Goal: Answer question/provide support: Share knowledge or assist other users

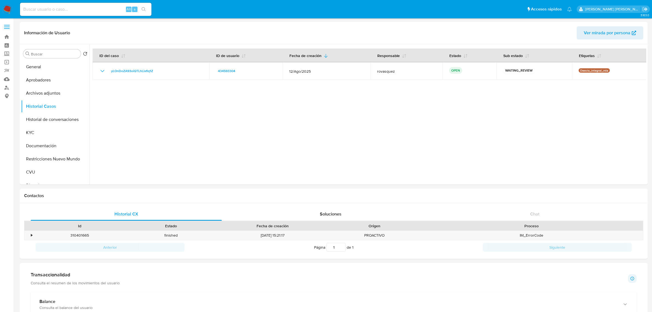
select select "10"
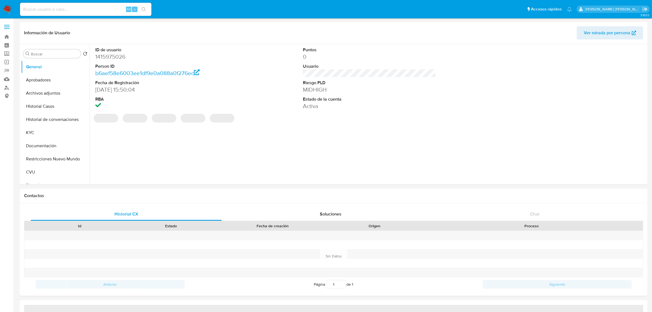
select select "10"
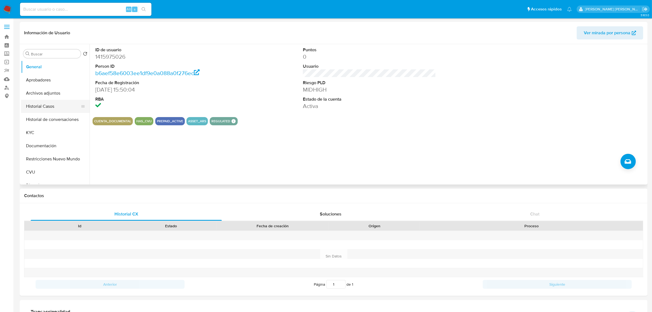
drag, startPoint x: 43, startPoint y: 105, endPoint x: 57, endPoint y: 104, distance: 14.0
click at [43, 105] on button "Historial Casos" at bounding box center [53, 106] width 64 height 13
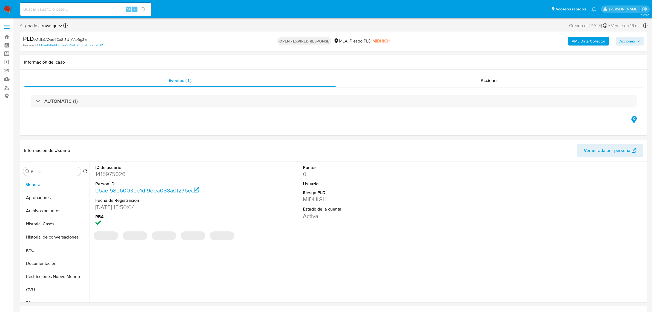
select select "10"
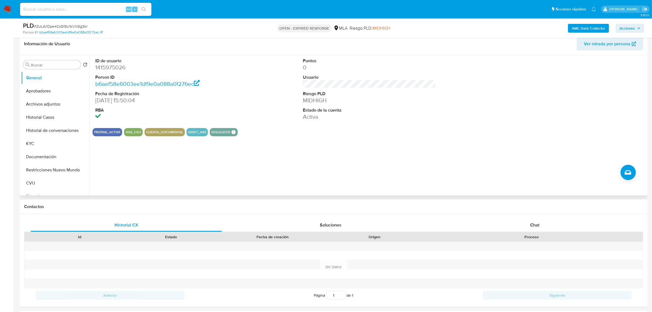
scroll to position [171, 0]
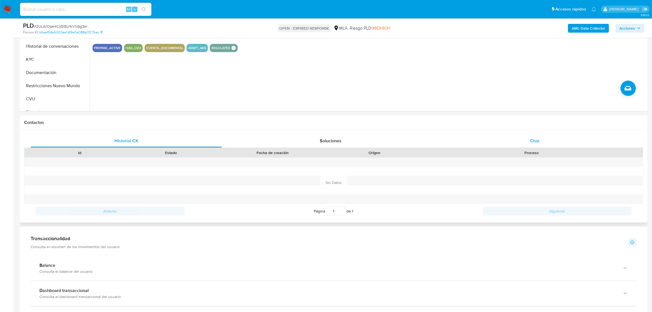
click at [531, 140] on span "Chat" at bounding box center [534, 141] width 9 height 6
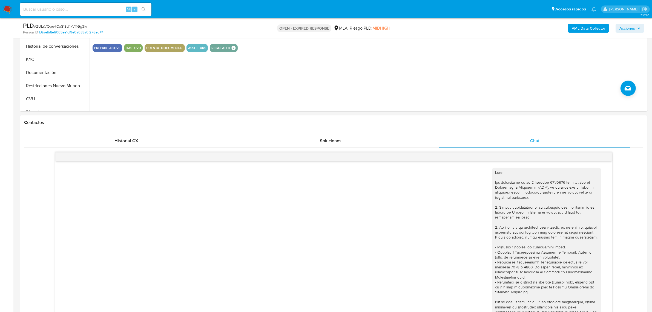
scroll to position [229, 0]
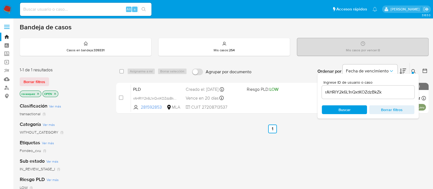
click at [347, 89] on input "rAHRlY2k6L1nQxtKOZdzBkZk" at bounding box center [368, 92] width 93 height 7
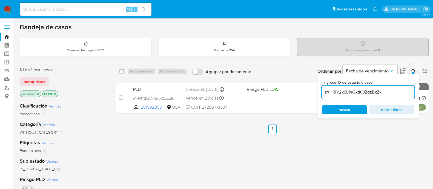
click at [347, 89] on input "rAHRlY2k6L1nQxtKOZdzBkZk" at bounding box center [368, 92] width 93 height 7
click at [351, 93] on input "rAHRlY2k6L1nQxtKOZdzBkZk" at bounding box center [368, 92] width 93 height 7
paste input "2ULsVOpe4CoS1SU1kVXGg3kr"
type input "2ULsVOpe4CoS1SU1kVXGg3kr"
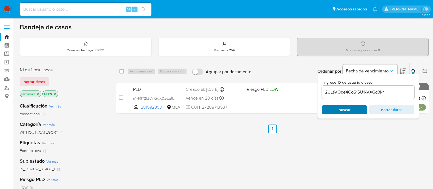
click at [345, 112] on span "Buscar" at bounding box center [345, 109] width 12 height 9
click at [121, 96] on input "checkbox" at bounding box center [121, 97] width 4 height 4
checkbox input "true"
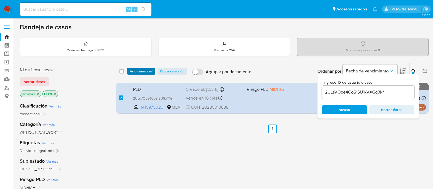
click at [137, 70] on span "Asignarme a mí" at bounding box center [141, 71] width 23 height 5
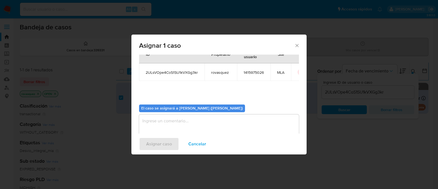
scroll to position [28, 0]
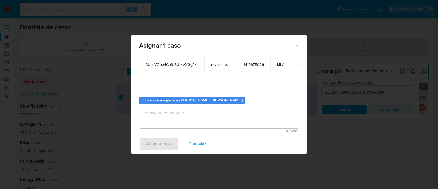
click at [170, 121] on textarea "assign-modal" at bounding box center [219, 117] width 160 height 22
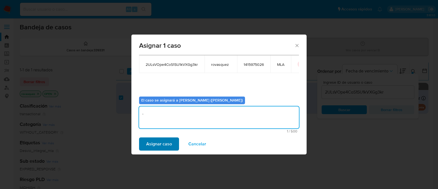
type textarea "."
click at [156, 144] on span "Asignar caso" at bounding box center [159, 144] width 26 height 12
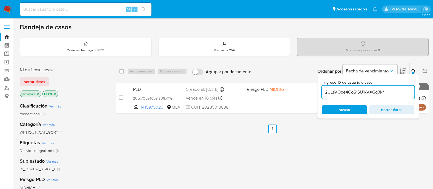
click at [350, 91] on input "2ULsVOpe4CoS1SU1kVXGg3kr" at bounding box center [368, 92] width 93 height 7
paste input "yLOnDoZA93oiQTLhLixflq1Z"
type input "yLOnDoZA93oiQTLhLixflq1Z"
click at [346, 113] on span "Buscar" at bounding box center [345, 109] width 12 height 9
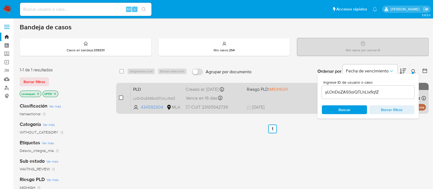
click at [121, 98] on input "checkbox" at bounding box center [121, 97] width 4 height 4
checkbox input "true"
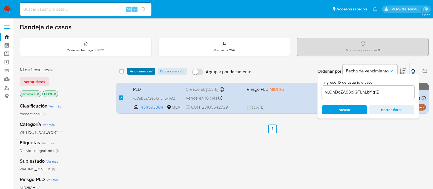
click at [142, 70] on span "Asignarme a mí" at bounding box center [141, 71] width 23 height 5
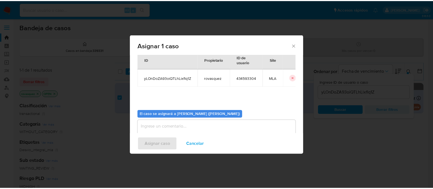
scroll to position [28, 0]
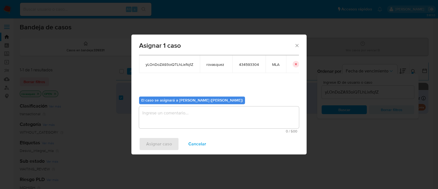
click at [174, 118] on textarea "assign-modal" at bounding box center [219, 117] width 160 height 22
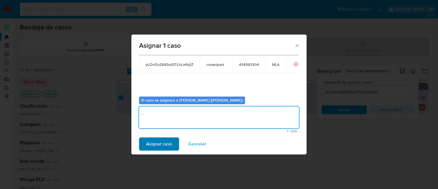
type textarea "."
click at [162, 141] on span "Asignar caso" at bounding box center [159, 144] width 26 height 12
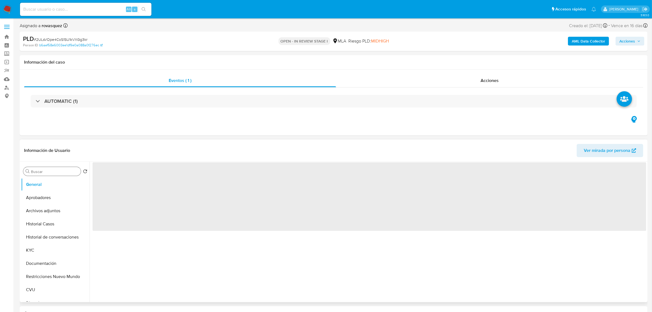
select select "10"
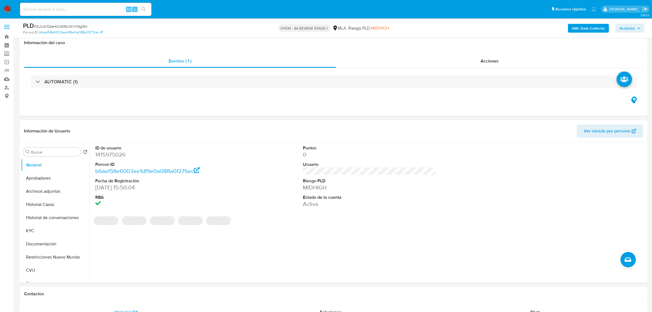
scroll to position [171, 0]
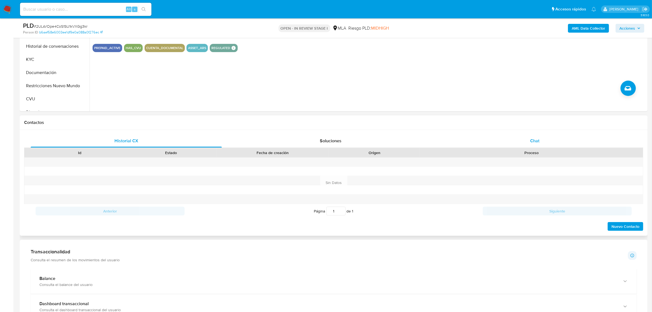
click at [539, 138] on span "Chat" at bounding box center [534, 141] width 9 height 6
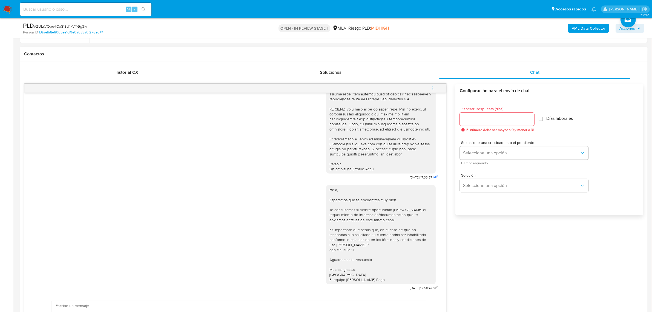
scroll to position [343, 0]
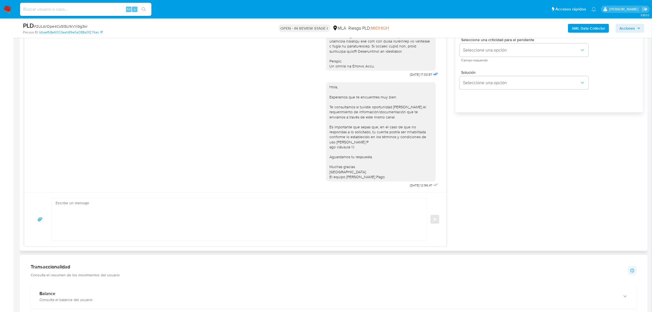
click at [154, 219] on textarea at bounding box center [238, 219] width 365 height 42
paste textarea ""pedir actividad, recibos de sueldo y dpc de la actividad, vinculo con Grupo Ar…"
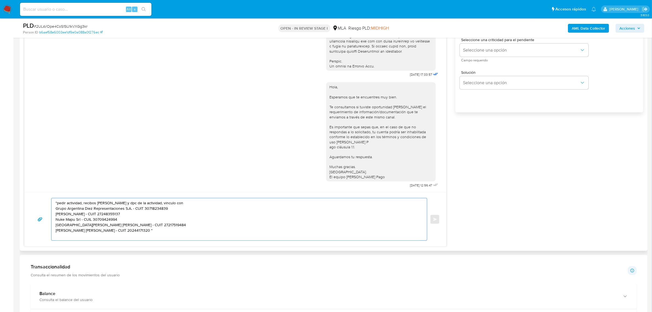
click at [379, 177] on div "Hola, Esperamos que te encuentres muy bien. Te consultamos si tuviste oportunid…" at bounding box center [381, 131] width 103 height 95
click at [378, 177] on div "Hola, Esperamos que te encuentres muy bien. Te consultamos si tuviste oportunid…" at bounding box center [381, 131] width 103 height 95
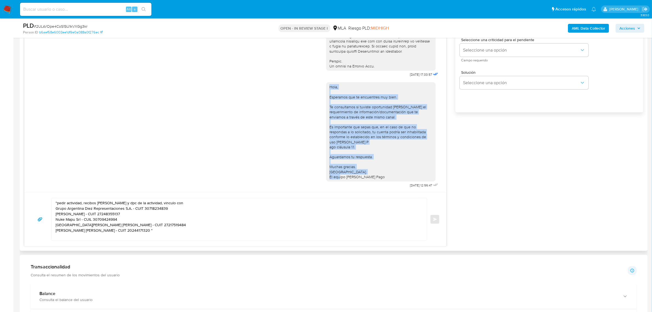
drag, startPoint x: 376, startPoint y: 173, endPoint x: 317, endPoint y: 84, distance: 106.2
click at [317, 84] on div "Hola, Esperamos que te encuentres muy bien. Te consultamos si tuviste oportunid…" at bounding box center [235, 133] width 409 height 111
copy div "Hola, Esperamos que te encuentres muy bien. Te consultamos si tuviste oportunid…"
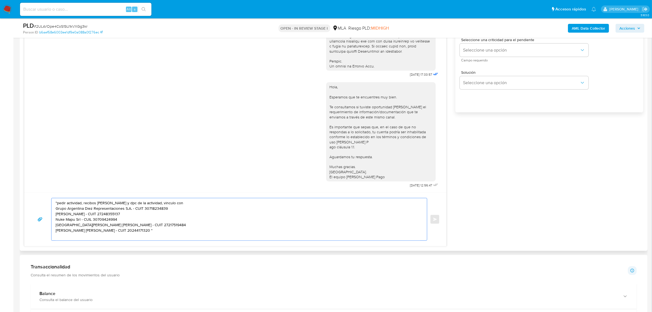
click at [60, 203] on textarea ""pedir actividad, recibos de sueldo y dpc de la actividad, vinculo con Grupo Ar…" at bounding box center [238, 219] width 365 height 42
paste textarea "Hola, Esperamos que te encuentres muy bien. Te consultamos si tuviste oportunid…"
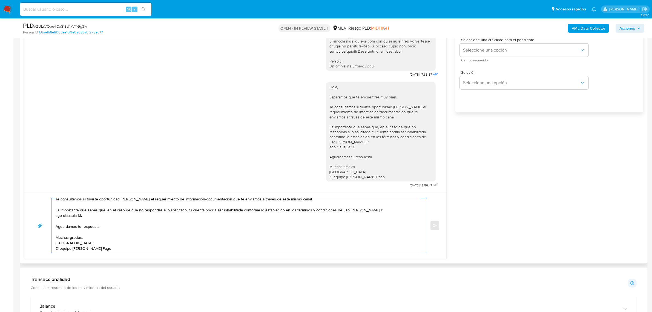
scroll to position [25, 0]
click at [382, 213] on textarea "Hola, Esperamos que te encuentres muy bien. Te consultamos si tuviste oportunid…" at bounding box center [238, 225] width 365 height 55
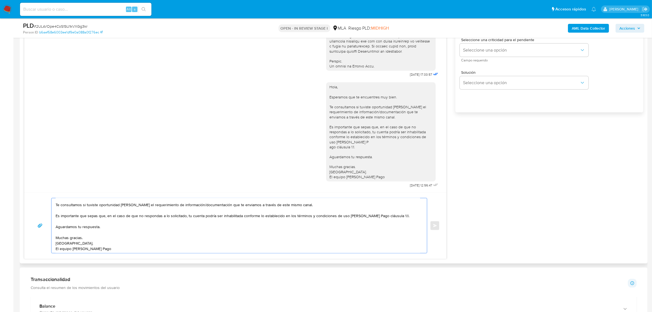
scroll to position [0, 0]
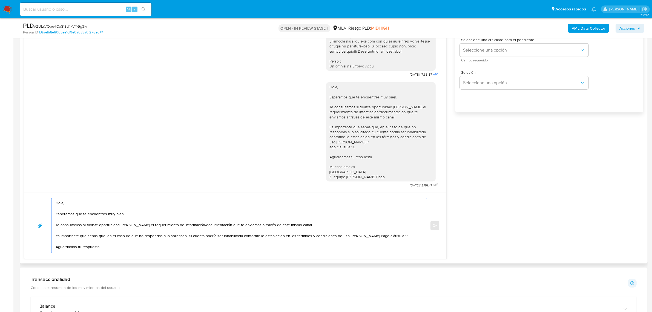
click at [312, 226] on textarea "Hola, Esperamos que te encuentres muy bien. Te consultamos si tuviste oportunid…" at bounding box center [238, 225] width 365 height 55
paste textarea ""pedir actividad, recibos de sueldo y dpc de la actividad, vinculo con Grupo Ar…"
click at [127, 236] on textarea "Hola, Esperamos que te encuentres muy bien. Te consultamos si tuviste oportunid…" at bounding box center [238, 225] width 365 height 55
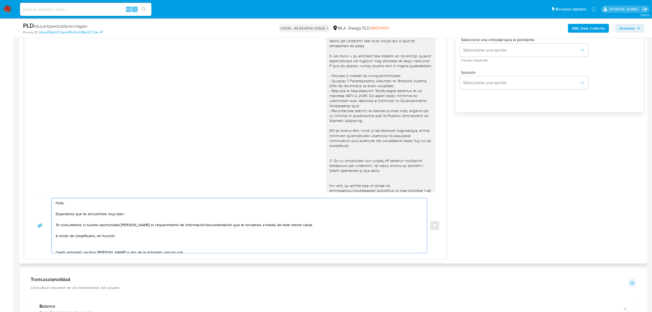
click at [134, 236] on textarea "Hola, Esperamos que te encuentres muy bien. Te consultamos si tuviste oportunid…" at bounding box center [238, 225] width 365 height 55
paste textarea "de las operaciones registradas en tu cuenta de Mercado Pago, necesitamos que no…"
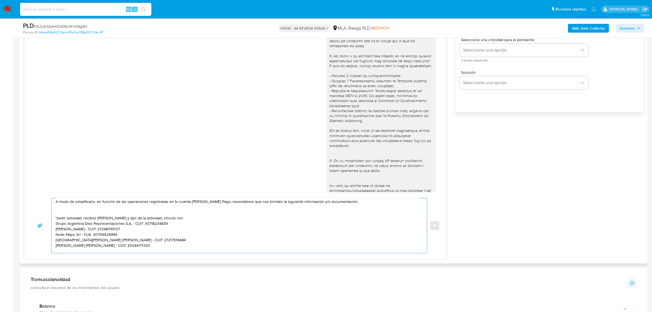
click at [84, 214] on textarea "Hola, Esperamos que te encuentres muy bien. Te consultamos si tuviste oportunid…" at bounding box center [238, 225] width 365 height 55
paste textarea "Detalla la actividad que realizas a través de tu cuenta. De corresponder a una …"
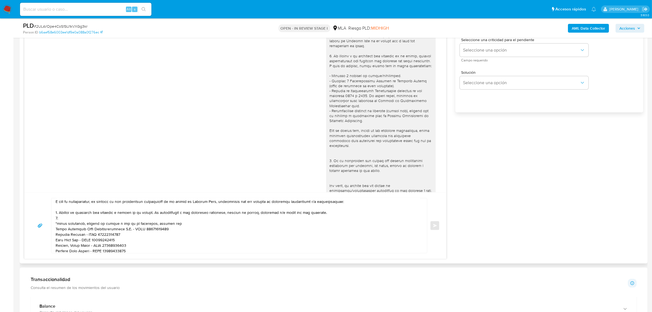
click at [84, 218] on textarea at bounding box center [238, 225] width 365 height 55
paste textarea "Últimos 3 recibos de sueldo/jubilación."
click at [65, 226] on textarea at bounding box center [238, 225] width 365 height 55
paste textarea "Detalle del motivo económico de las operaciones cursadas con las siguientes con…"
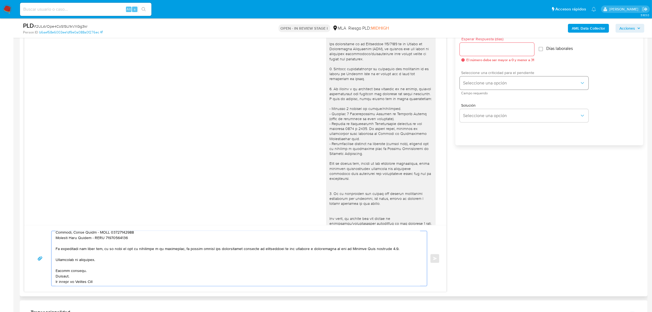
scroll to position [240, 0]
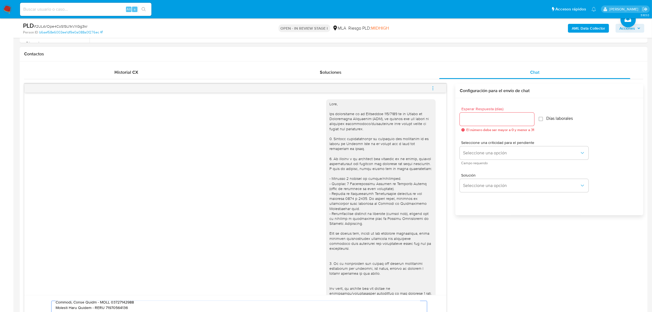
type textarea "Hola, Esperamos que te encuentres muy bien. Te consultamos si tuviste oportunid…"
click at [484, 122] on input "Esperar Respuesta (días)" at bounding box center [497, 119] width 75 height 7
type input "1"
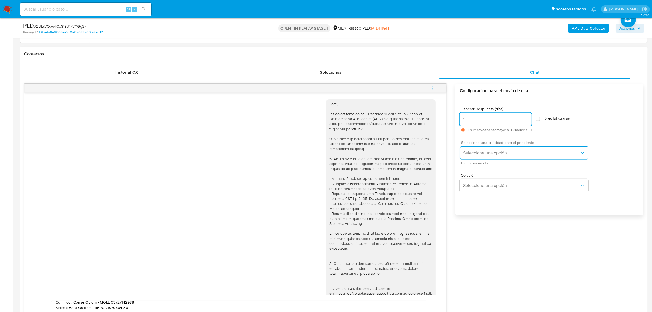
click at [469, 156] on button "Seleccione una opción" at bounding box center [524, 152] width 129 height 13
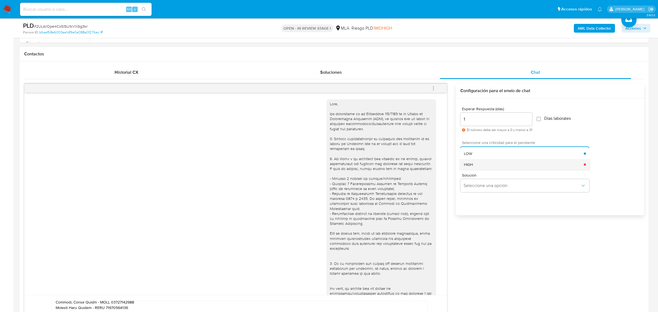
click at [473, 164] on div "HIGH" at bounding box center [524, 164] width 120 height 11
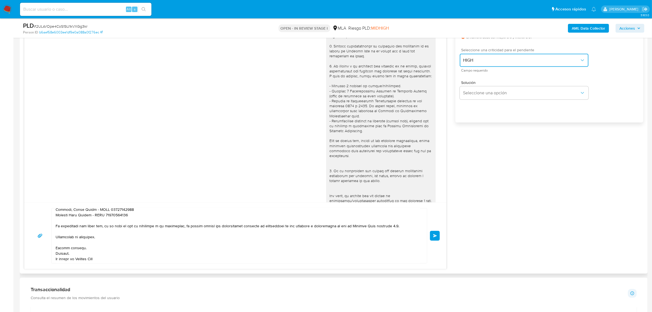
scroll to position [343, 0]
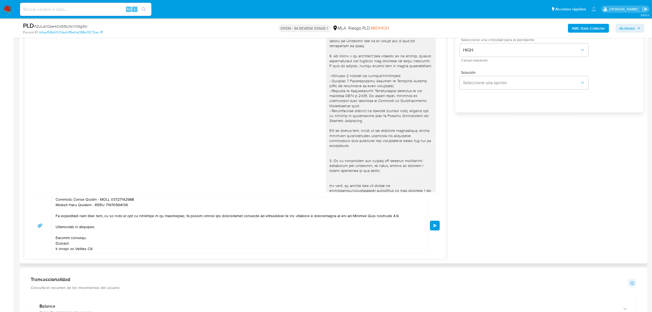
click at [432, 227] on button "Enviar" at bounding box center [435, 226] width 10 height 10
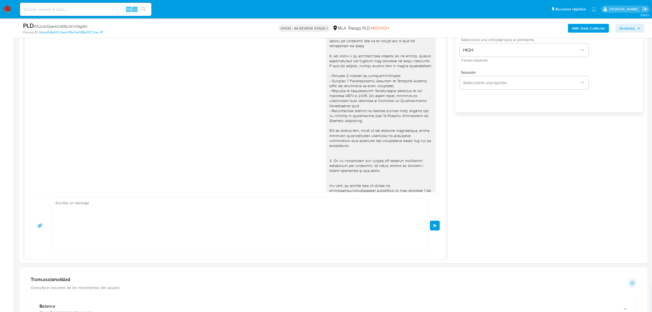
scroll to position [0, 0]
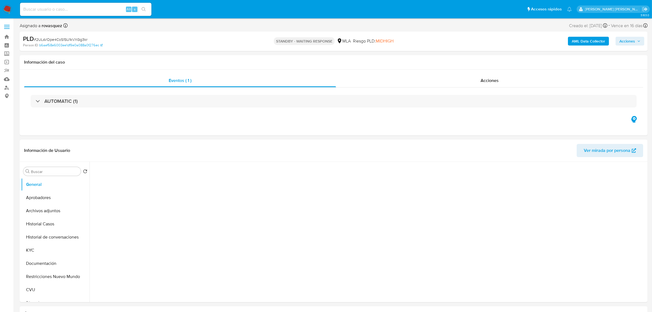
select select "10"
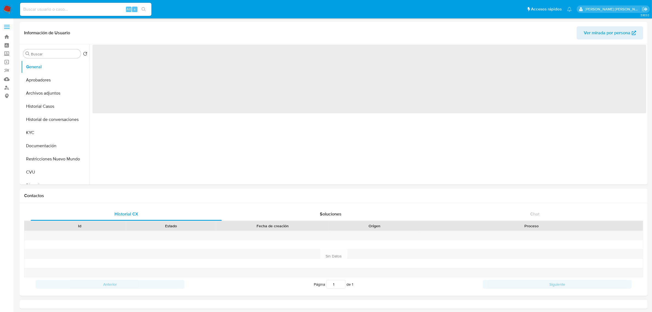
select select "10"
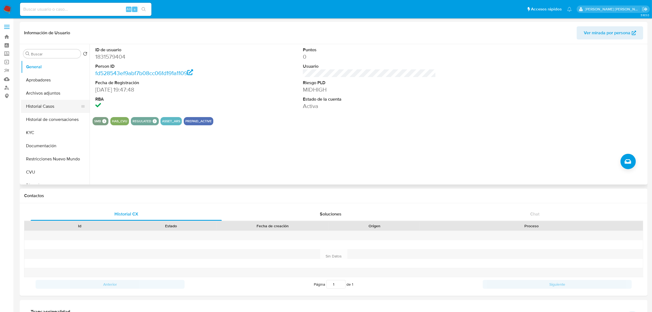
drag, startPoint x: 41, startPoint y: 106, endPoint x: 45, endPoint y: 104, distance: 4.2
click at [42, 105] on button "Historial Casos" at bounding box center [53, 106] width 64 height 13
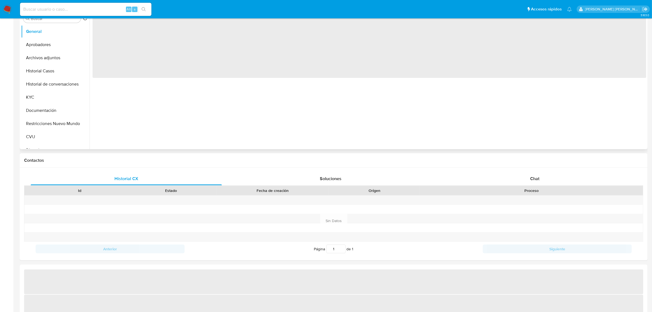
select select "10"
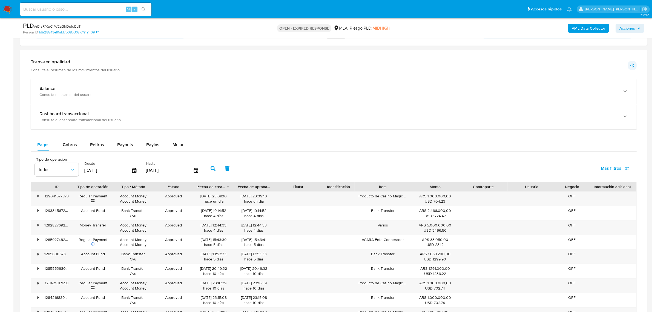
scroll to position [344, 0]
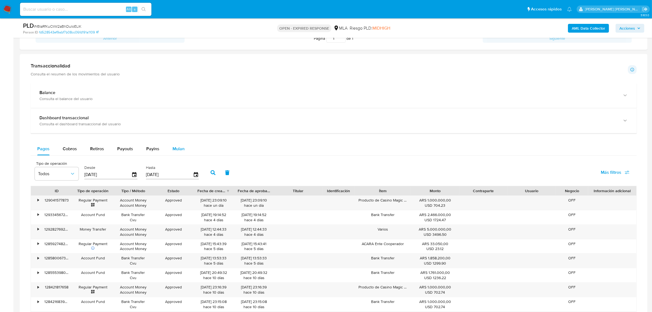
click at [178, 147] on span "Mulan" at bounding box center [179, 148] width 12 height 6
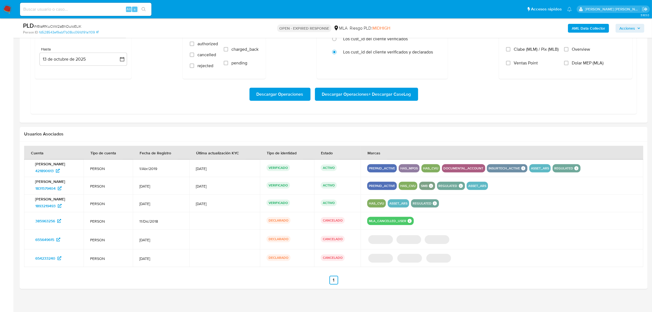
scroll to position [447, 0]
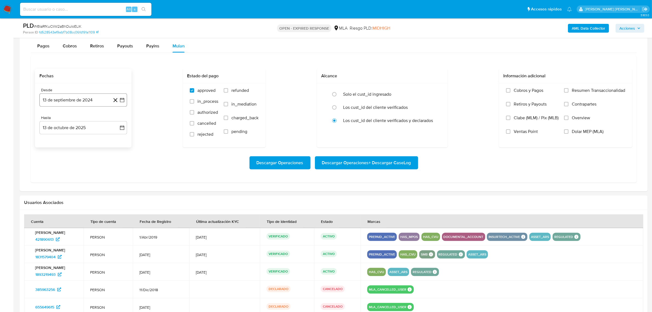
click at [125, 102] on button "13 de septiembre de 2024" at bounding box center [83, 99] width 88 height 13
click at [48, 121] on icon "Mes anterior" at bounding box center [49, 119] width 7 height 7
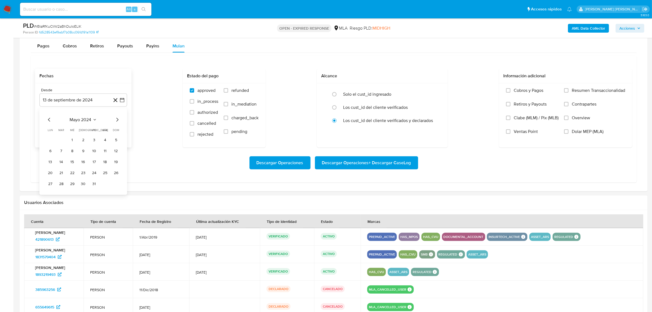
click at [48, 121] on icon "Mes anterior" at bounding box center [49, 119] width 7 height 7
click at [51, 142] on button "1" at bounding box center [50, 140] width 9 height 9
click at [118, 129] on button "13 de octubre de 2025" at bounding box center [83, 127] width 88 height 13
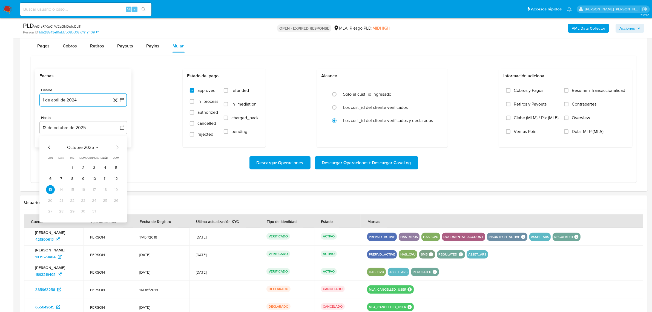
click at [49, 148] on icon "Mes anterior" at bounding box center [49, 147] width 7 height 7
click at [62, 213] on button "30" at bounding box center [61, 211] width 9 height 9
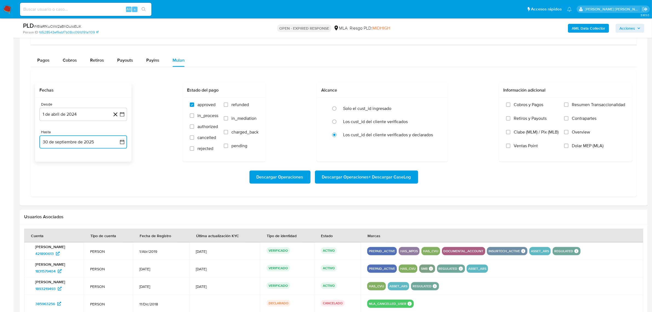
scroll to position [412, 0]
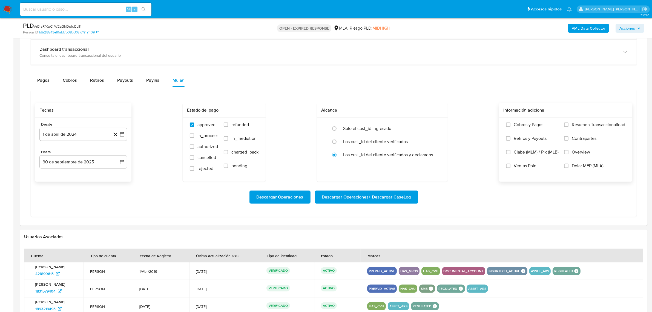
click at [570, 165] on label "Dolar MEP (MLA)" at bounding box center [594, 170] width 61 height 14
click at [569, 165] on input "Dolar MEP (MLA)" at bounding box center [566, 166] width 4 height 4
click at [387, 199] on span "Descargar Operaciones + Descargar CaseLog" at bounding box center [366, 197] width 89 height 12
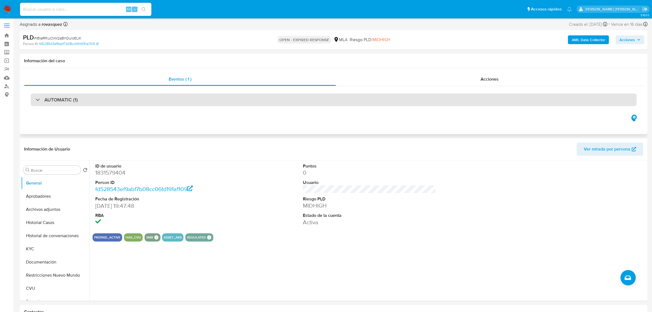
scroll to position [0, 0]
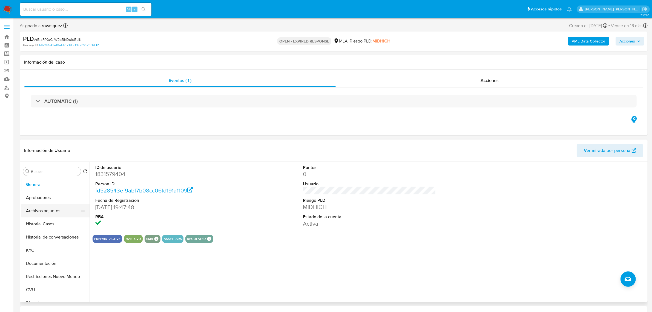
click at [42, 212] on button "Archivos adjuntos" at bounding box center [53, 210] width 64 height 13
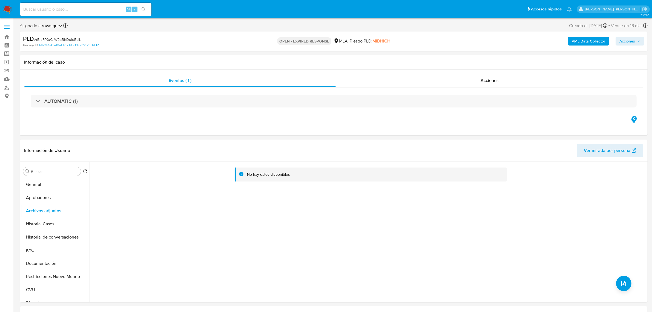
click at [595, 41] on b "AML Data Collector" at bounding box center [588, 41] width 33 height 9
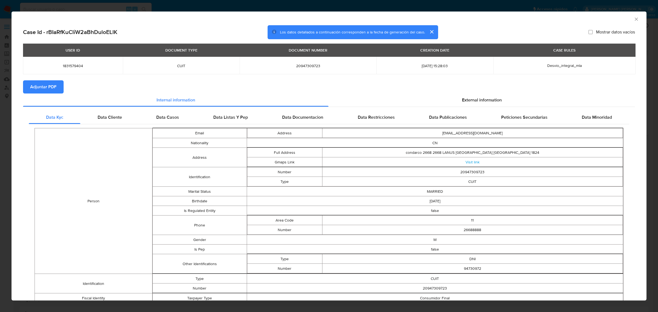
click at [56, 85] on span "Adjuntar PDF" at bounding box center [43, 87] width 26 height 12
click at [633, 18] on icon "Cerrar ventana" at bounding box center [635, 18] width 5 height 5
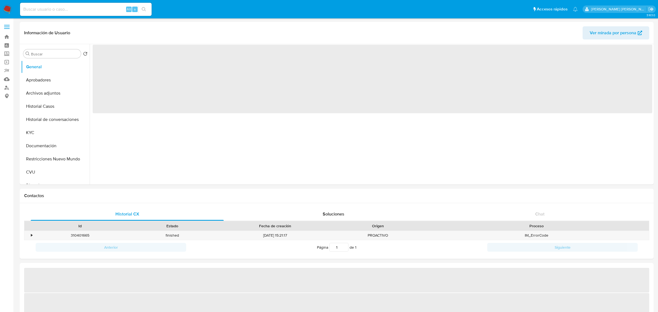
select select "10"
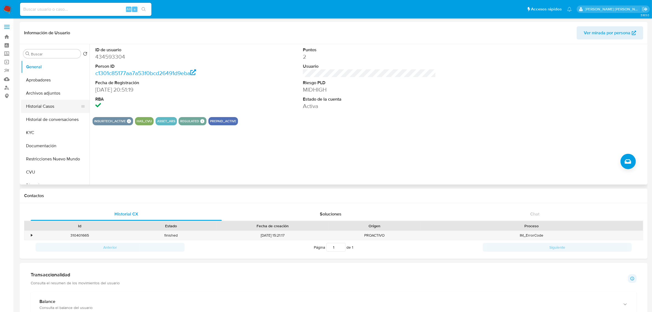
click at [60, 108] on button "Historial Casos" at bounding box center [53, 106] width 64 height 13
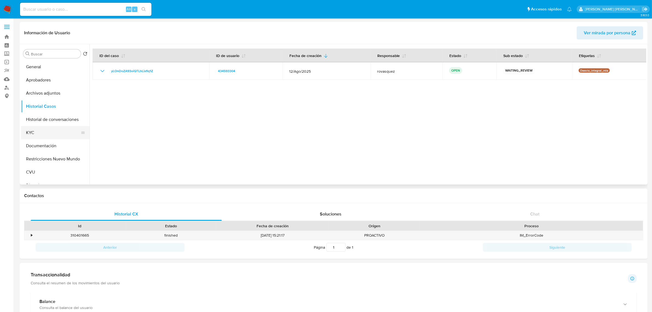
click at [40, 131] on button "KYC" at bounding box center [53, 132] width 64 height 13
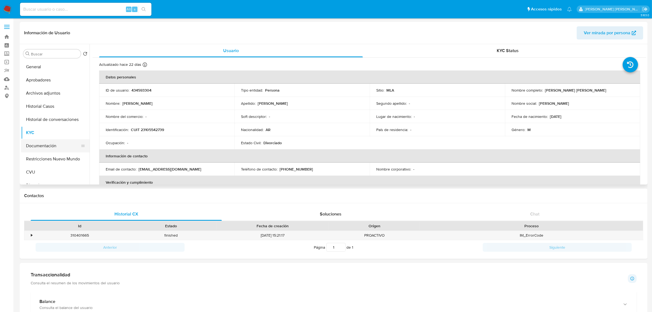
click at [47, 147] on button "Documentación" at bounding box center [53, 145] width 64 height 13
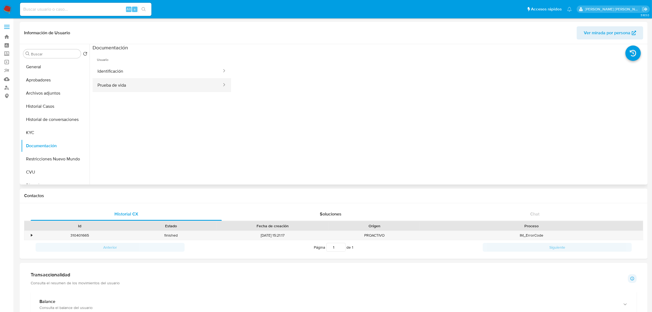
click at [173, 91] on button "Prueba de vida" at bounding box center [158, 85] width 130 height 14
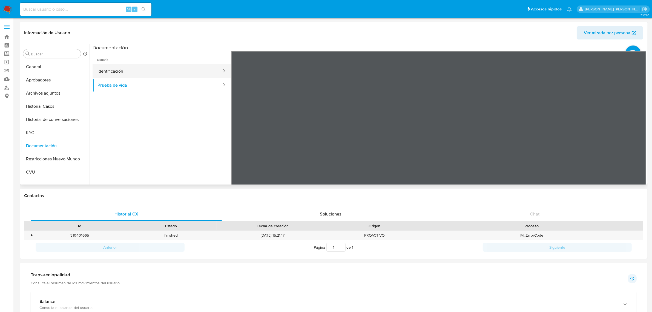
click at [186, 72] on button "Identificación" at bounding box center [158, 71] width 130 height 14
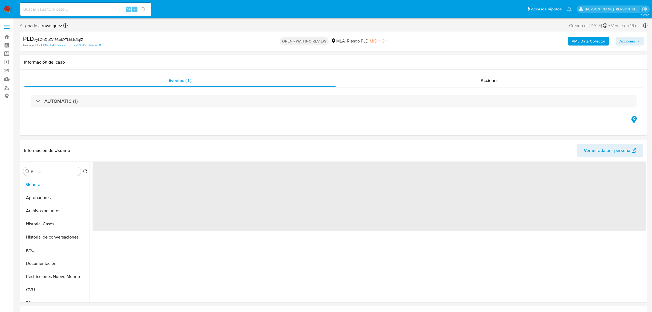
select select "10"
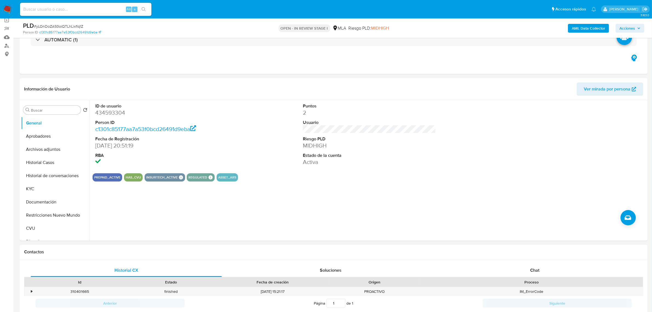
scroll to position [137, 0]
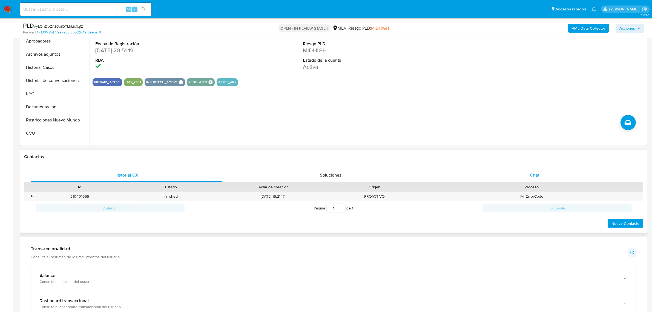
click at [539, 175] on span "Chat" at bounding box center [534, 175] width 9 height 6
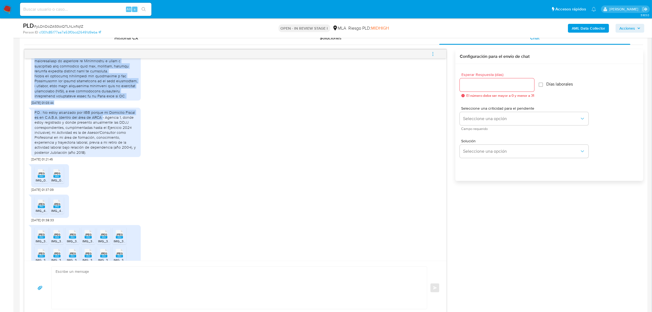
scroll to position [571, 0]
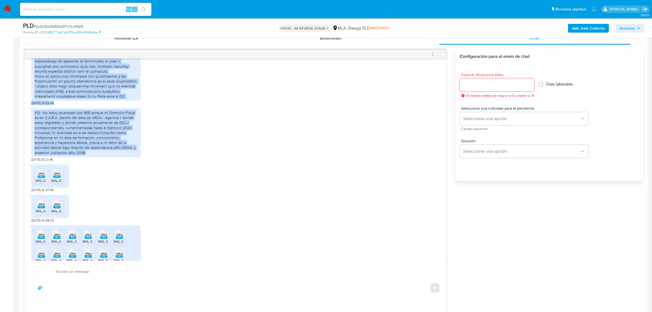
drag, startPoint x: 35, startPoint y: 98, endPoint x: 113, endPoint y: 163, distance: 101.7
click at [113, 163] on div "18/08/2025 17:25:52 22/08/2025 01:03:44 P.D.: No estoy alcanzado por IIBB porqu…" at bounding box center [235, 159] width 422 height 202
copy div "A Equipo de Mercado Pago Respondiendo a vuestra solicitud, hago llegar la sigui…"
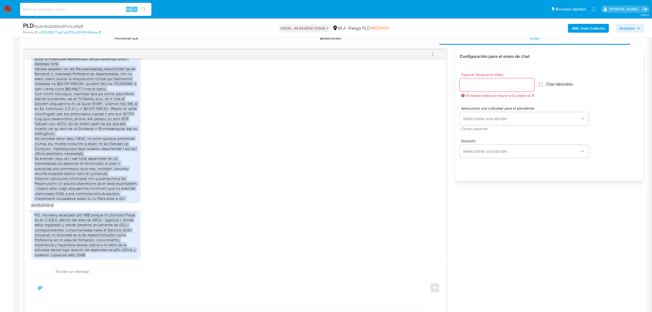
scroll to position [469, 0]
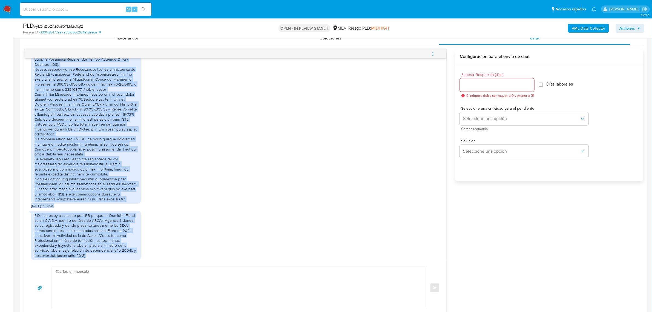
click at [206, 133] on div "22/08/2025 01:03:44" at bounding box center [235, 50] width 409 height 316
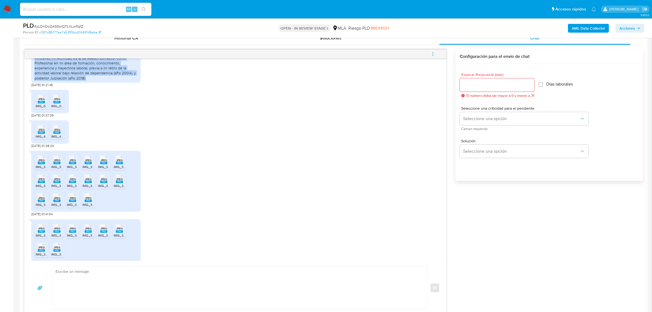
scroll to position [606, 0]
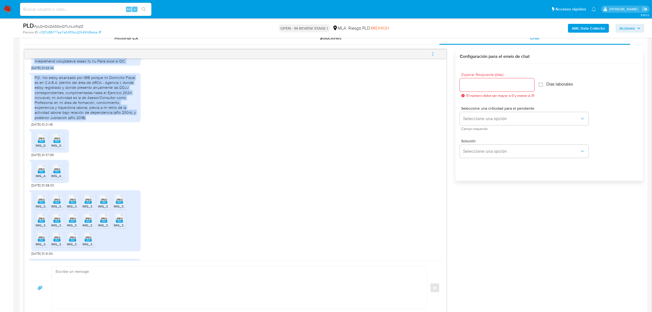
drag, startPoint x: 35, startPoint y: 150, endPoint x: 113, endPoint y: 122, distance: 82.5
click at [113, 122] on div "18/08/2025 17:25:52 22/08/2025 01:03:44 P.D.: No estoy alcanzado por IIBB porqu…" at bounding box center [235, 159] width 422 height 202
copy div "A Equipo de Mercado Pago Respondiendo a vuestra solicitud, hago llegar la sigui…"
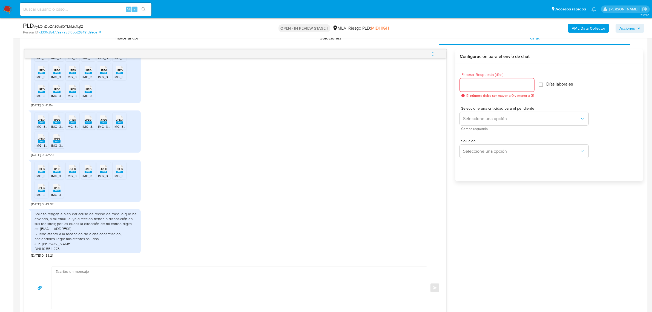
scroll to position [760, 0]
click at [53, 233] on div "Solicito [PERSON_NAME] a bien dar acuse de recibo de todo lo que he enviado, a …" at bounding box center [86, 231] width 103 height 40
click at [65, 240] on div "Solicito [PERSON_NAME] a bien dar acuse de recibo de todo lo que he enviado, a …" at bounding box center [86, 231] width 103 height 40
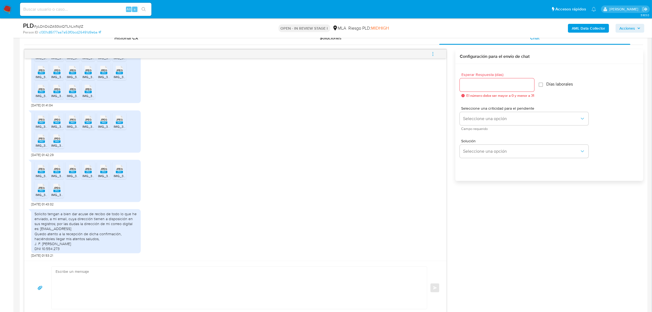
drag, startPoint x: 65, startPoint y: 251, endPoint x: 33, endPoint y: 215, distance: 48.7
click at [33, 215] on div "Solicito [PERSON_NAME] a bien dar acuse de recibo de todo lo que he enviado, a …" at bounding box center [86, 231] width 110 height 44
copy div "Solicito [PERSON_NAME] a bien dar acuse de recibo de todo lo que he enviado, a …"
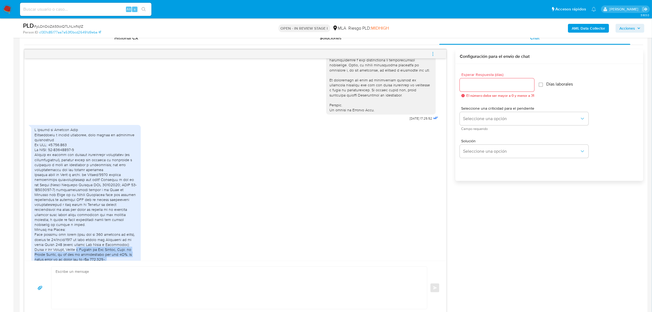
scroll to position [241, 0]
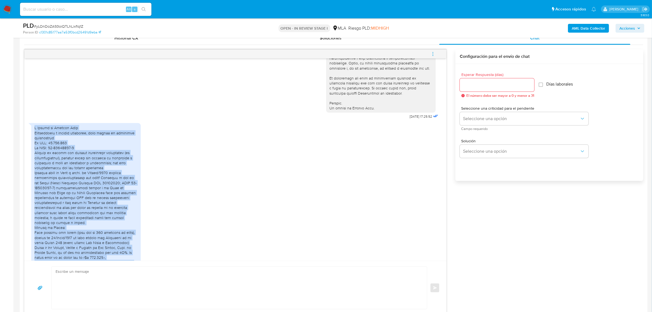
drag, startPoint x: 87, startPoint y: 175, endPoint x: 27, endPoint y: 140, distance: 68.9
click at [27, 140] on div "18/08/2025 17:25:52 22/08/2025 01:03:44 P.D.: No estoy alcanzado por IIBB porqu…" at bounding box center [235, 159] width 422 height 202
copy div "A Equipo de Mercado Pago Respondiendo a vuestra solicitud, hago llegar la sigui…"
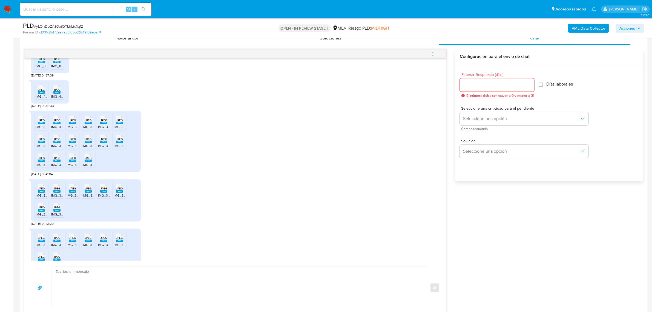
click at [189, 166] on div "JPEG JPEG IMG_3492.jpeg JPEG JPEG IMG_3496.jpeg JPEG JPEG IMG_3491.jpeg JPEG JP…" at bounding box center [235, 142] width 409 height 68
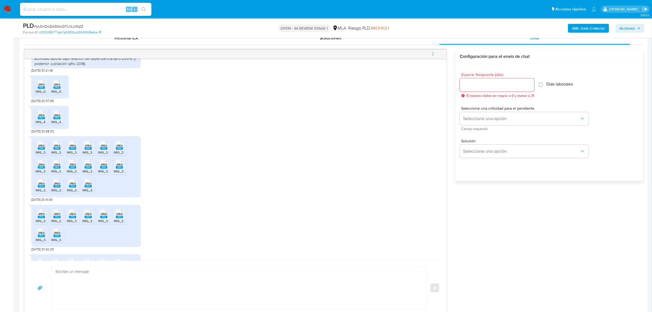
scroll to position [617, 0]
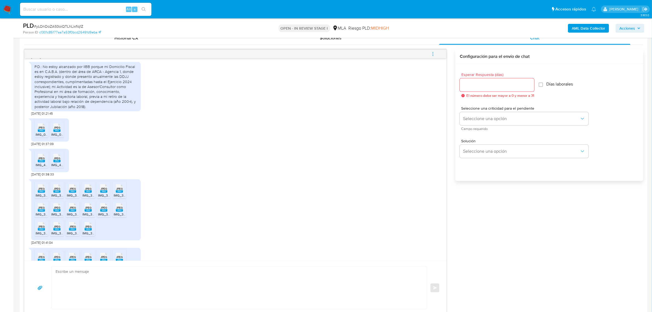
click at [42, 132] on rect at bounding box center [41, 130] width 7 height 2
click at [59, 132] on rect at bounding box center [56, 130] width 7 height 2
click at [40, 160] on span "JPEG" at bounding box center [41, 158] width 7 height 4
click at [58, 162] on rect at bounding box center [56, 161] width 7 height 2
click at [149, 170] on div "JPEG JPEG IMG_4995.jpeg JPEG JPEG IMG_4782.jpeg 22/08/2025 01:38:33" at bounding box center [235, 161] width 409 height 30
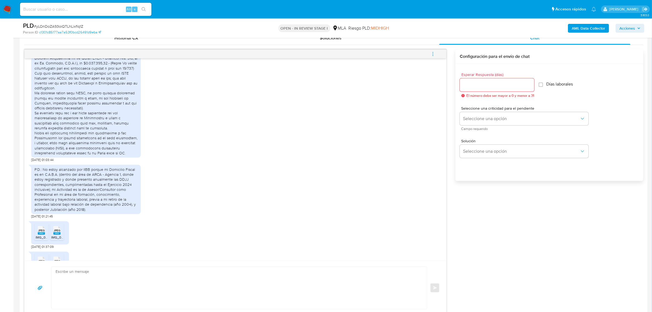
click at [225, 162] on div "22/08/2025 01:03:44" at bounding box center [235, 4] width 409 height 316
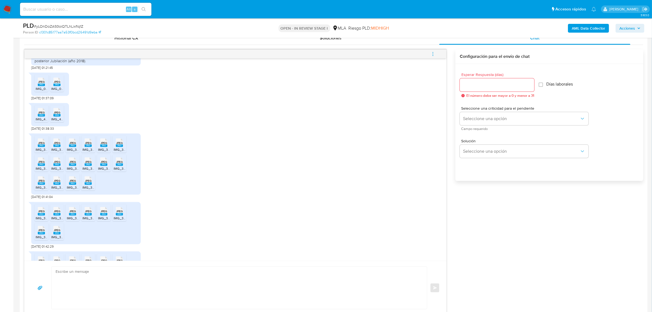
scroll to position [720, 0]
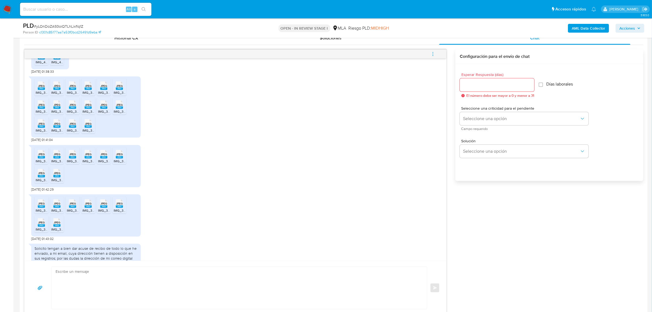
click at [41, 88] on span "JPEG" at bounding box center [41, 86] width 7 height 4
click at [56, 90] on rect at bounding box center [56, 88] width 7 height 2
click at [76, 90] on icon "JPEG" at bounding box center [72, 86] width 7 height 10
click at [87, 90] on rect at bounding box center [88, 88] width 7 height 2
click at [104, 90] on rect at bounding box center [103, 88] width 7 height 2
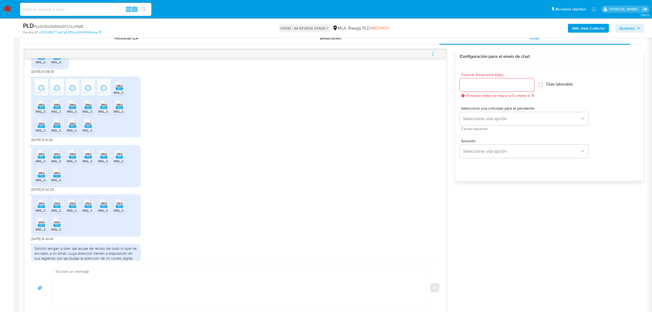
click at [120, 90] on rect at bounding box center [119, 88] width 7 height 2
click at [41, 109] on rect at bounding box center [41, 107] width 7 height 2
click at [58, 109] on rect at bounding box center [56, 107] width 7 height 2
click at [72, 109] on rect at bounding box center [72, 107] width 7 height 2
click at [88, 109] on rect at bounding box center [88, 107] width 7 height 2
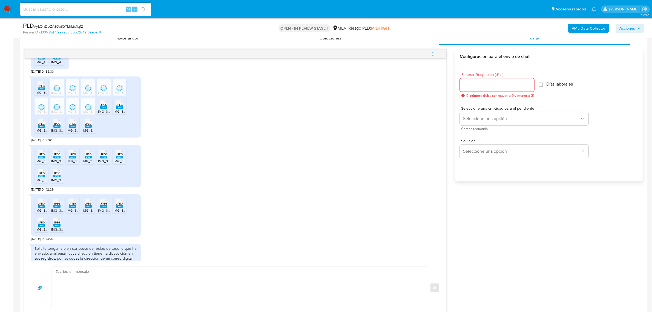
click at [107, 109] on div "JPEG JPEG" at bounding box center [104, 104] width 12 height 11
click at [118, 107] on span "JPEG" at bounding box center [119, 105] width 7 height 4
click at [41, 125] on span "JPEG" at bounding box center [41, 124] width 7 height 4
click at [57, 128] on rect at bounding box center [56, 126] width 7 height 2
click at [73, 125] on span "JPEG" at bounding box center [72, 124] width 7 height 4
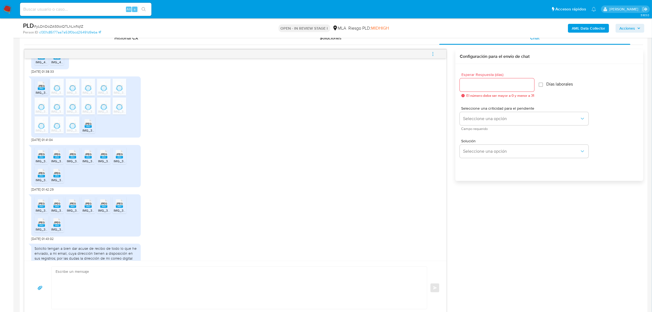
click at [88, 125] on span "JPEG" at bounding box center [88, 124] width 7 height 4
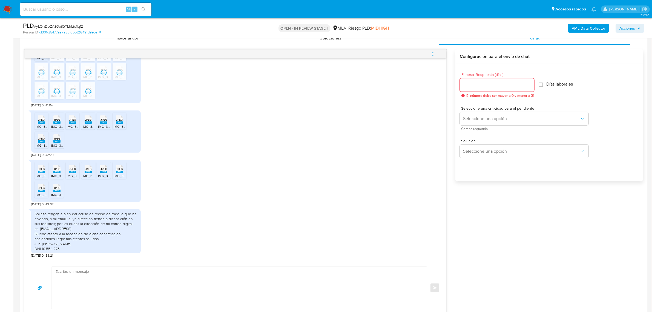
scroll to position [760, 0]
click at [181, 191] on div "JPEG JPEG IMG_3465.jpeg JPEG JPEG IMG_3471.jpeg JPEG JPEG IMG_3467.jpeg JPEG JP…" at bounding box center [235, 181] width 409 height 49
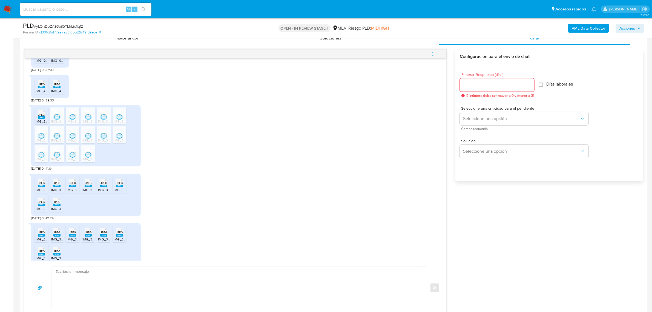
click at [201, 161] on div "JPEG JPEG IMG_3492.jpeg JPEG JPEG IMG_3496.jpeg JPEG JPEG IMG_3491.jpeg JPEG JP…" at bounding box center [235, 136] width 409 height 68
click at [262, 196] on div "JPEG JPEG IMG_3477.jpeg JPEG JPEG IMG_3472.jpeg JPEG JPEG IMG_3479.jpeg JPEG JP…" at bounding box center [235, 195] width 409 height 49
click at [215, 203] on div "JPEG JPEG IMG_3477.jpeg JPEG JPEG IMG_3472.jpeg JPEG JPEG IMG_3479.jpeg JPEG JP…" at bounding box center [235, 195] width 409 height 49
click at [306, 204] on div "JPEG JPEG IMG_3477.jpeg JPEG JPEG IMG_3472.jpeg JPEG JPEG IMG_3479.jpeg JPEG JP…" at bounding box center [235, 195] width 409 height 49
click at [300, 136] on div "JPEG JPEG IMG_3492.jpeg JPEG JPEG IMG_3496.jpeg JPEG JPEG IMG_3491.jpeg JPEG JP…" at bounding box center [235, 136] width 409 height 68
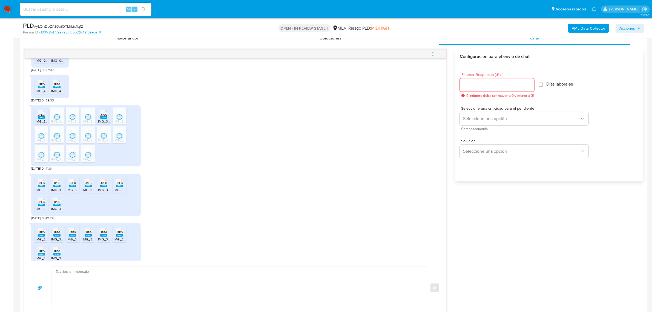
click at [177, 233] on div "JPEG JPEG IMG_3465.jpeg JPEG JPEG IMG_3471.jpeg JPEG JPEG IMG_3467.jpeg JPEG JP…" at bounding box center [235, 244] width 409 height 49
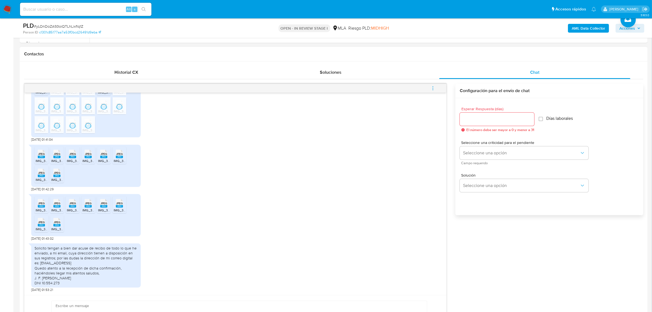
scroll to position [726, 0]
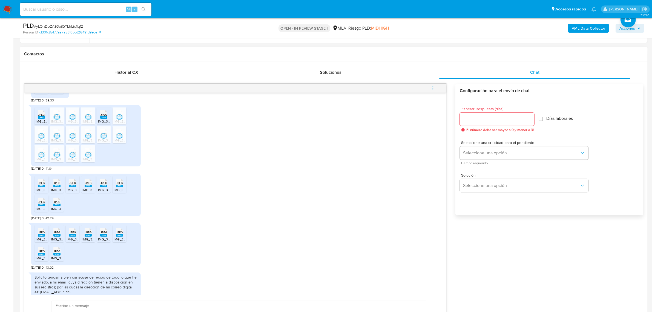
click at [40, 187] on rect at bounding box center [41, 186] width 7 height 2
click at [55, 185] on span "JPEG" at bounding box center [57, 183] width 7 height 4
click at [74, 185] on span "JPEG" at bounding box center [72, 183] width 7 height 4
click at [88, 185] on span "JPEG" at bounding box center [88, 183] width 7 height 4
click at [103, 185] on span "JPEG" at bounding box center [104, 183] width 7 height 4
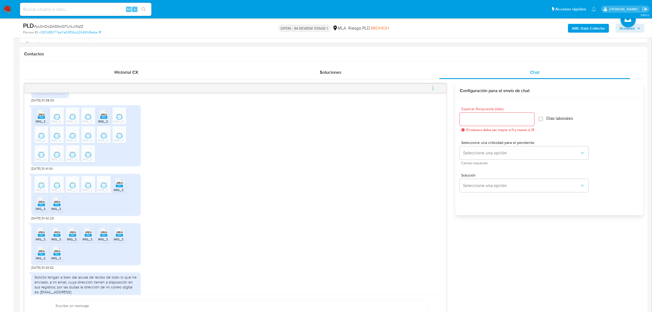
click at [118, 192] on span "IMG_3475.jpeg" at bounding box center [125, 189] width 23 height 5
click at [42, 206] on rect at bounding box center [41, 205] width 7 height 2
click at [59, 204] on span "JPEG" at bounding box center [57, 202] width 7 height 4
click at [42, 234] on span "JPEG" at bounding box center [41, 232] width 7 height 4
click at [58, 234] on span "JPEG" at bounding box center [57, 232] width 7 height 4
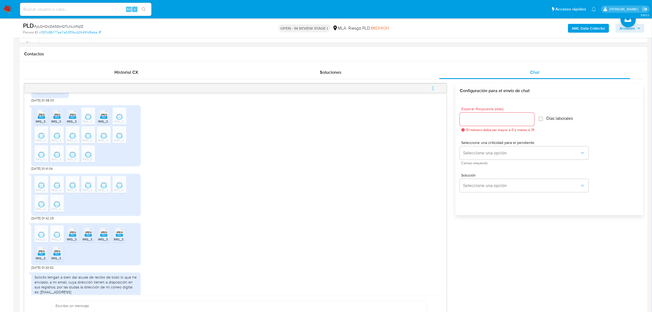
click at [75, 234] on span "JPEG" at bounding box center [72, 232] width 7 height 4
click at [89, 234] on span "JPEG" at bounding box center [88, 232] width 7 height 4
click at [108, 237] on div "JPEG JPEG" at bounding box center [104, 231] width 12 height 11
click at [118, 236] on rect at bounding box center [119, 235] width 7 height 2
click at [42, 260] on span "IMG_3468.jpeg" at bounding box center [47, 258] width 23 height 5
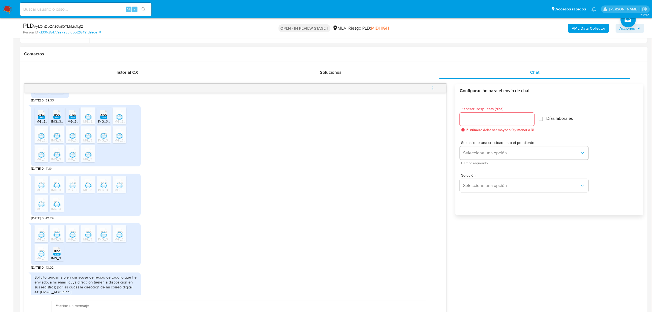
click at [54, 255] on rect at bounding box center [56, 254] width 7 height 2
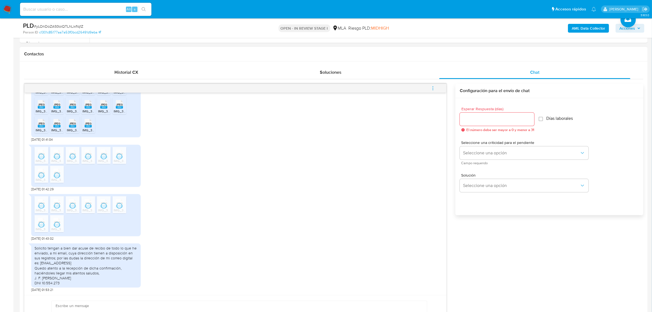
scroll to position [760, 0]
click at [241, 277] on div "Solicito tengan a bien dar acuse de recibo de todo lo que he enviado, a mi emai…" at bounding box center [235, 267] width 409 height 52
click at [241, 234] on div "JPEG JPEG IMG_3465.jpeg JPEG JPEG IMG_3471.jpeg JPEG JPEG IMG_3467.jpeg JPEG JP…" at bounding box center [235, 215] width 409 height 49
click at [235, 230] on div "JPEG JPEG IMG_3465.jpeg JPEG JPEG IMG_3471.jpeg JPEG JPEG IMG_3467.jpeg JPEG JP…" at bounding box center [235, 215] width 409 height 49
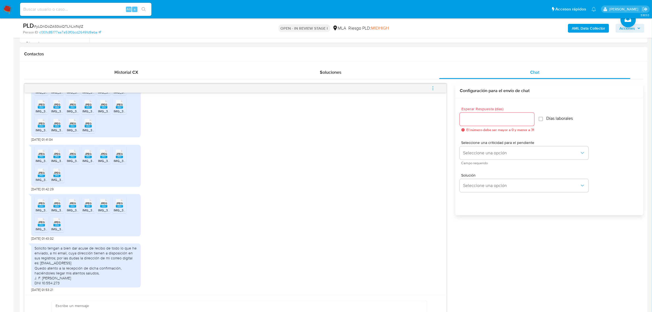
click at [303, 254] on div "Solicito tengan a bien dar acuse de recibo de todo lo que he enviado, a mi emai…" at bounding box center [235, 267] width 409 height 52
click at [208, 186] on div "JPEG JPEG IMG_3477.jpeg JPEG JPEG IMG_3472.jpeg JPEG JPEG IMG_3479.jpeg JPEG JP…" at bounding box center [235, 166] width 409 height 49
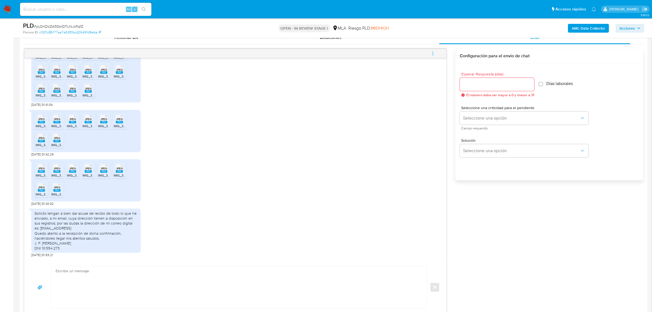
scroll to position [308, 0]
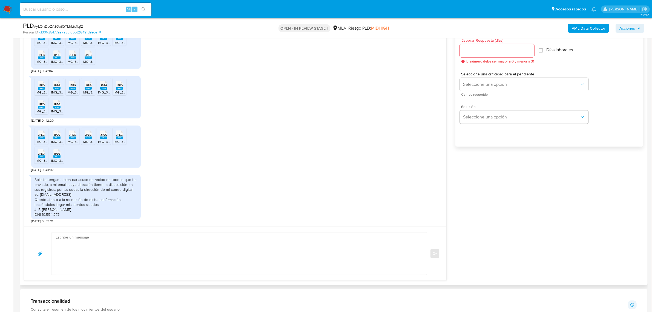
click at [98, 256] on textarea at bounding box center [238, 253] width 365 height 42
paste textarea "Hola, ¡Muchas gracias por tu respuesta! Confirmamos la recepción de la document…"
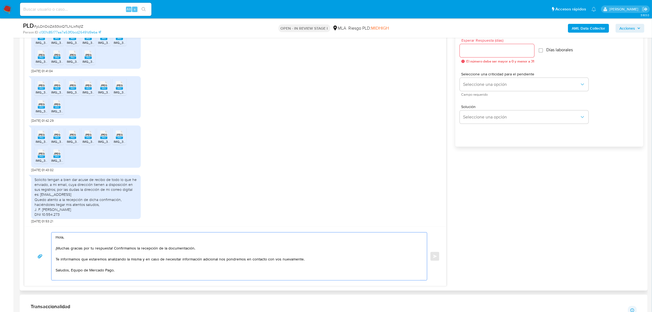
click at [88, 242] on textarea "Hola, ¡Muchas gracias por tu respuesta! Confirmamos la recepción de la document…" at bounding box center [238, 256] width 365 height 48
click at [85, 238] on textarea "Hola, ¡Muchas gracias por tu respuesta! Confirmamos la recepción de la document…" at bounding box center [238, 256] width 365 height 48
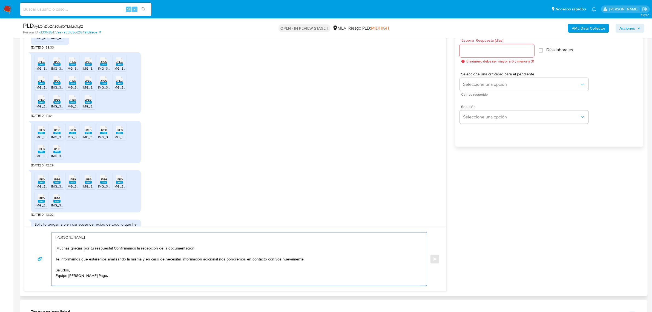
scroll to position [657, 0]
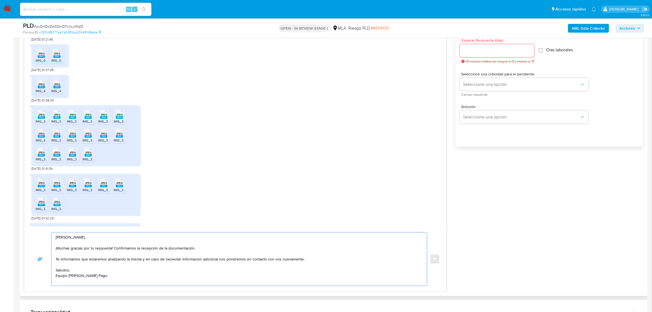
type textarea "Hola, Jorge. ¡Muchas gracias por tu respuesta! Confirmamos la recepción de la d…"
click at [483, 52] on input "Esperar Respuesta (días)" at bounding box center [497, 50] width 75 height 7
type input "0"
click at [564, 263] on div "18/08/2025 17:25:52 22/08/2025 01:03:44 P.D.: No estoy alcanzado por IIBB porqu…" at bounding box center [334, 153] width 620 height 276
click at [435, 257] on button "Enviar" at bounding box center [435, 259] width 10 height 10
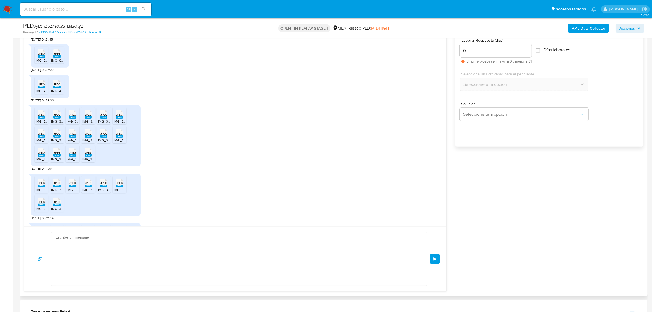
scroll to position [831, 0]
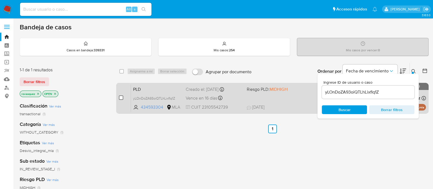
click at [122, 98] on input "checkbox" at bounding box center [121, 97] width 4 height 4
checkbox input "true"
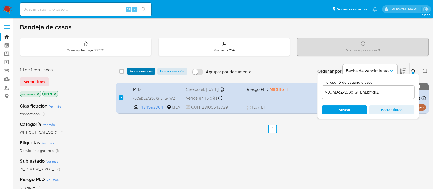
click at [140, 70] on span "Asignarme a mí" at bounding box center [141, 71] width 23 height 5
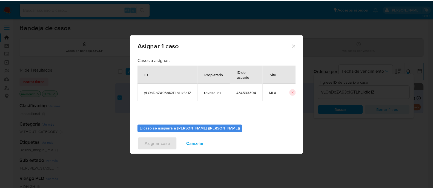
scroll to position [28, 0]
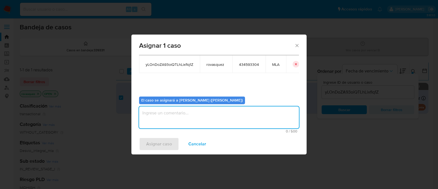
click at [178, 116] on textarea "assign-modal" at bounding box center [219, 117] width 160 height 22
type textarea "."
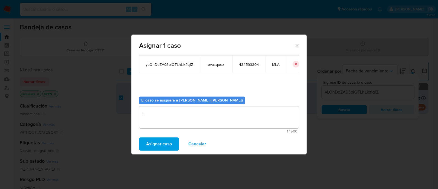
click at [153, 140] on span "Asignar caso" at bounding box center [159, 144] width 26 height 12
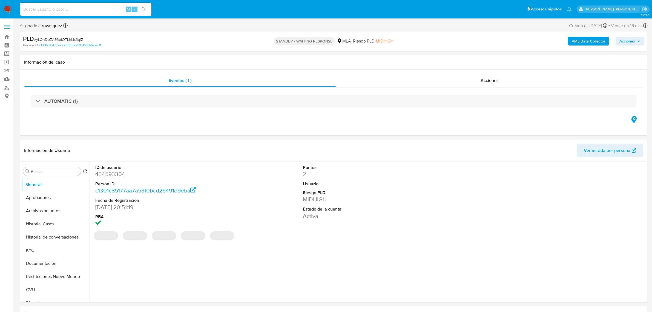
select select "10"
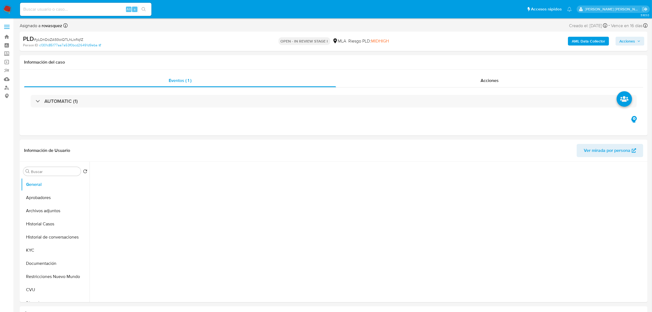
select select "10"
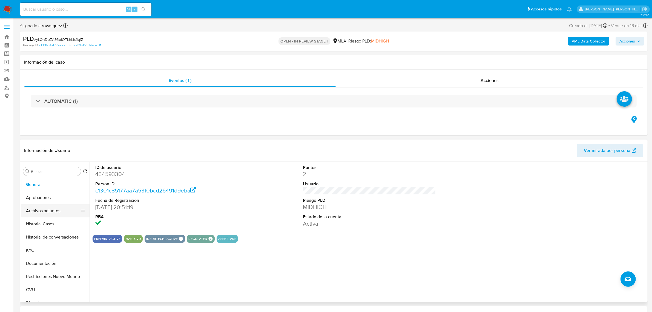
click at [42, 212] on button "Archivos adjuntos" at bounding box center [53, 210] width 64 height 13
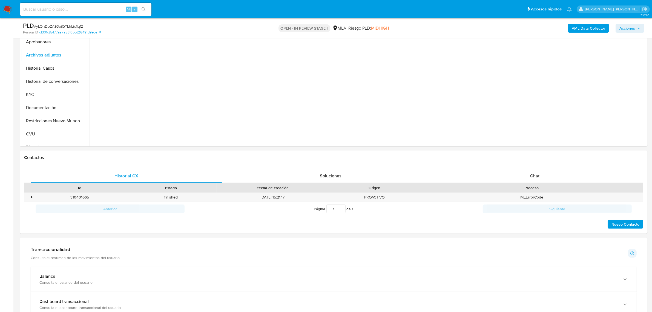
scroll to position [137, 0]
click at [532, 173] on span "Chat" at bounding box center [534, 175] width 9 height 6
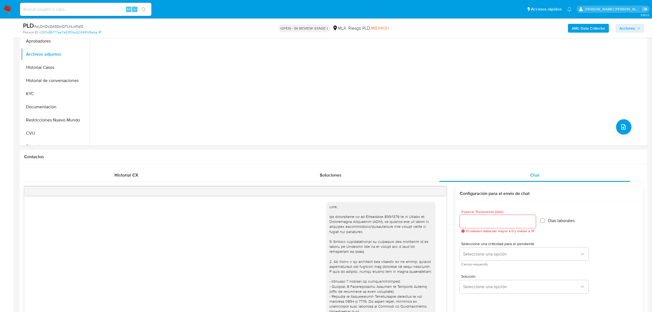
scroll to position [831, 0]
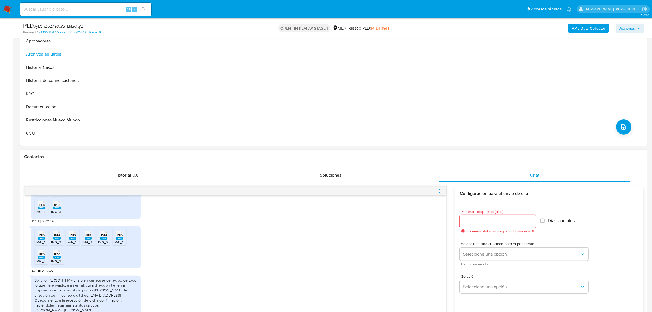
click at [437, 193] on icon "menu-action" at bounding box center [439, 191] width 5 height 5
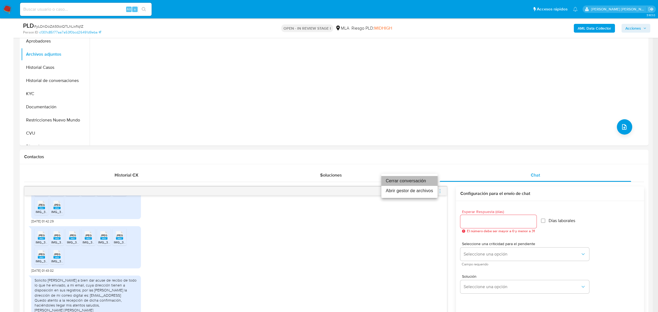
click at [416, 180] on li "Cerrar conversación" at bounding box center [409, 181] width 56 height 10
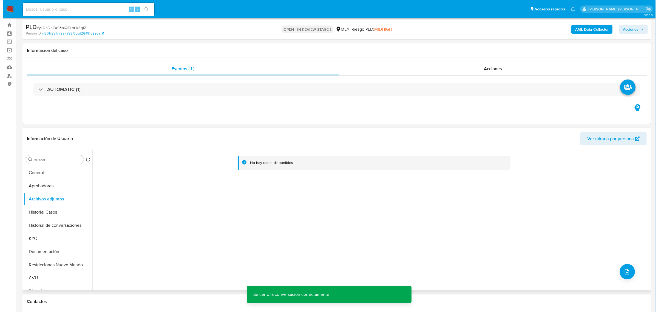
scroll to position [0, 0]
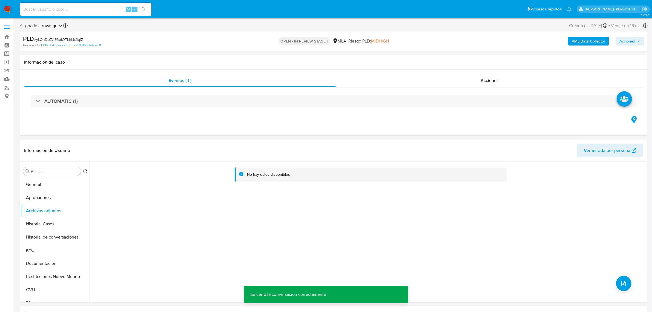
click at [591, 41] on b "AML Data Collector" at bounding box center [588, 41] width 33 height 9
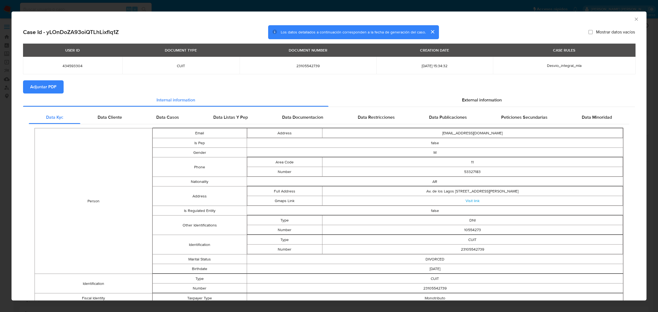
click at [38, 89] on span "Adjuntar PDF" at bounding box center [43, 87] width 26 height 12
click at [633, 20] on icon "Cerrar ventana" at bounding box center [635, 18] width 5 height 5
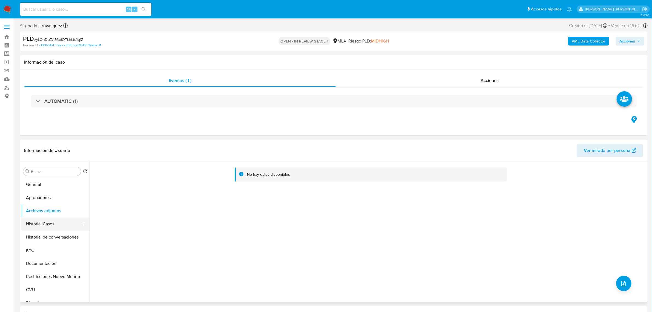
click at [37, 224] on button "Historial Casos" at bounding box center [53, 223] width 64 height 13
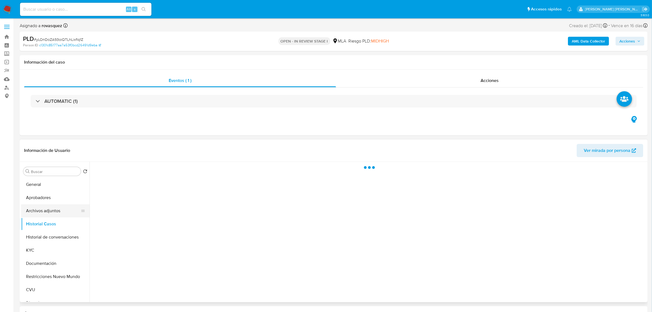
click at [50, 205] on button "Archivos adjuntos" at bounding box center [53, 210] width 64 height 13
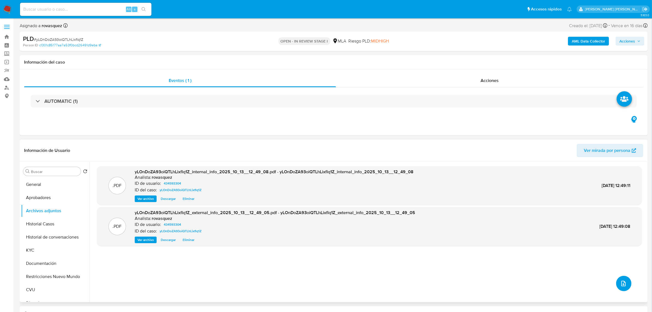
click at [624, 286] on span "upload-file" at bounding box center [624, 283] width 7 height 7
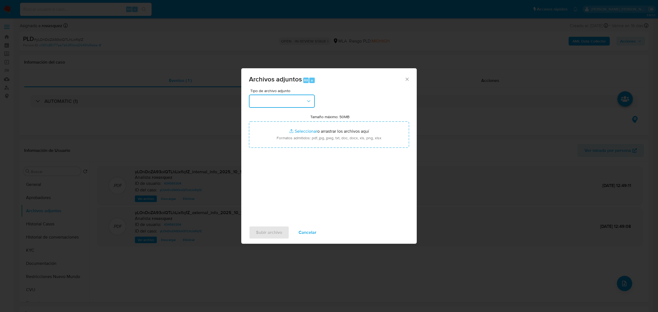
click at [292, 104] on button "button" at bounding box center [282, 101] width 66 height 13
click at [273, 154] on div "OTROS" at bounding box center [280, 152] width 56 height 13
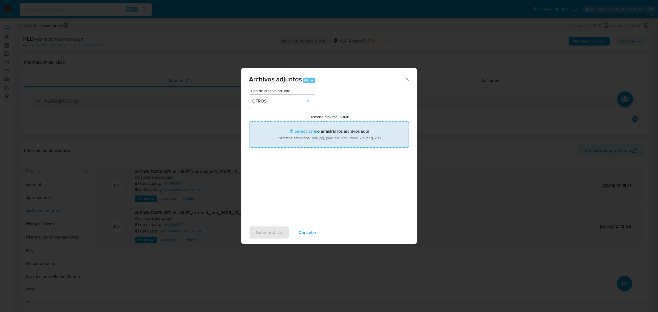
click at [296, 133] on input "Tamaño máximo: 50MB Seleccionar archivos" at bounding box center [329, 134] width 160 height 26
type input "C:\fakepath\Caselog yLOnDoZA93oiQTLhLixflq1Z_2025_08_19_18_36_26.docx"
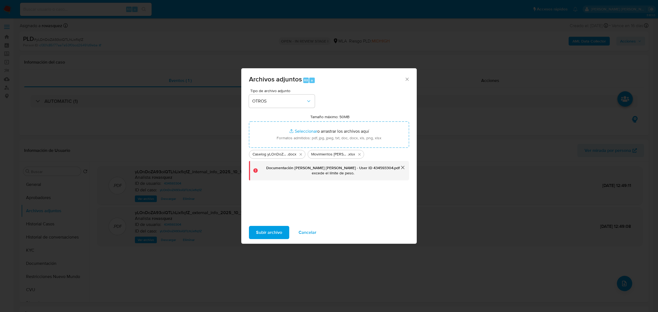
click at [267, 234] on span "Subir archivo" at bounding box center [269, 232] width 26 height 12
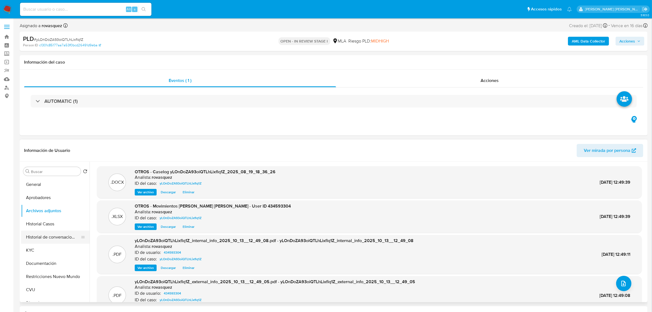
click at [58, 238] on button "Historial de conversaciones" at bounding box center [53, 236] width 64 height 13
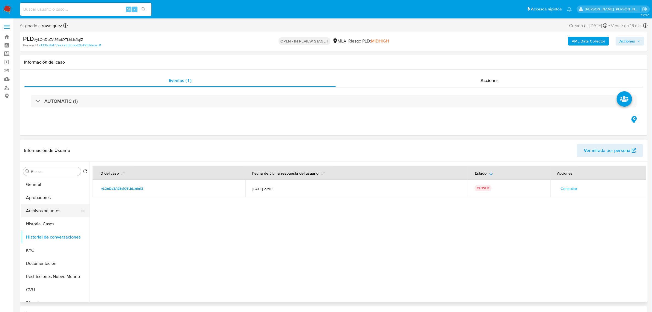
click at [42, 215] on button "Archivos adjuntos" at bounding box center [53, 210] width 64 height 13
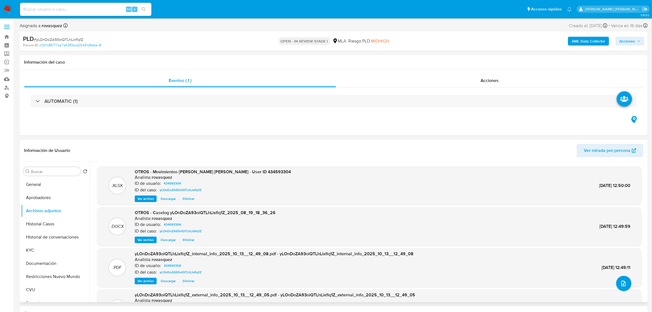
click at [622, 281] on icon "upload-file" at bounding box center [624, 283] width 4 height 5
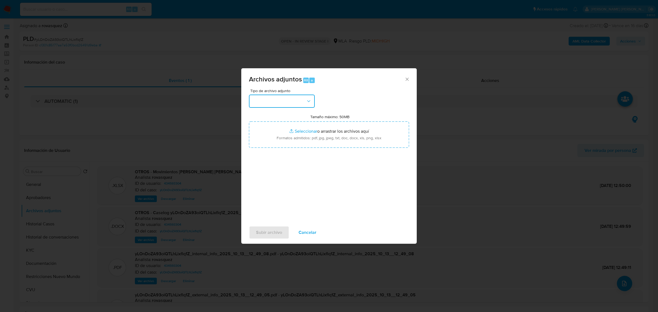
click at [290, 102] on button "button" at bounding box center [282, 101] width 66 height 13
click at [272, 158] on div "OTROS" at bounding box center [280, 152] width 56 height 13
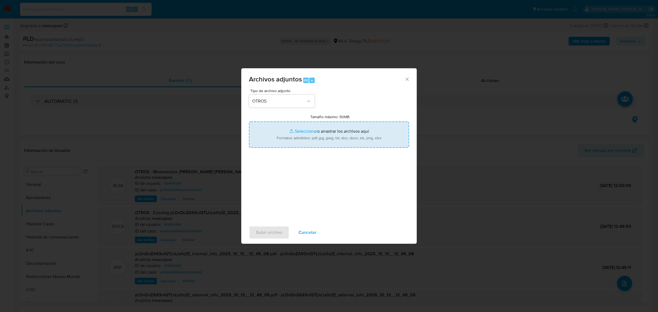
click at [295, 130] on input "Tamaño máximo: 50MB Seleccionar archivos" at bounding box center [329, 134] width 160 height 26
type input "C:\fakepath\Documentación Jorge Fernand Sanchez Alcazar - User ID 434593304.pdf"
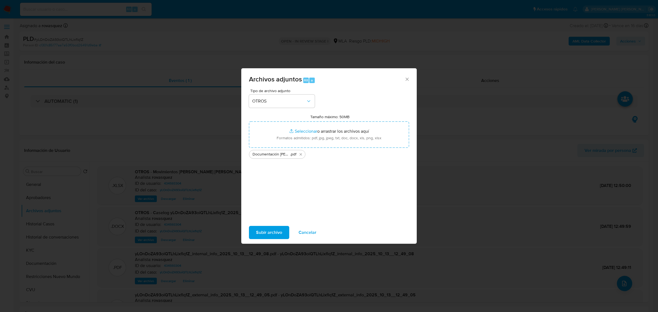
click at [267, 233] on span "Subir archivo" at bounding box center [269, 232] width 26 height 12
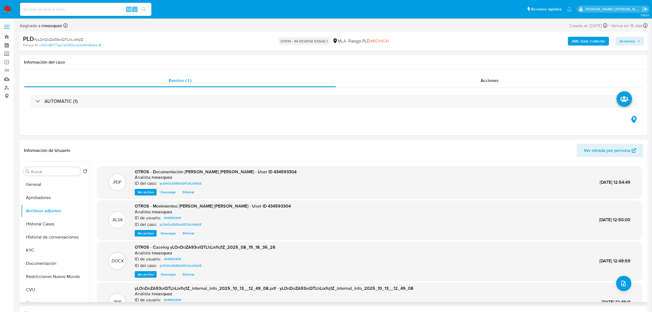
click at [190, 230] on span "Eliminar" at bounding box center [189, 232] width 12 height 5
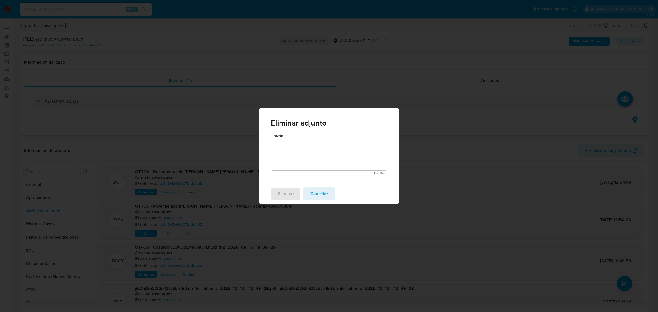
click at [330, 196] on button "Cancelar" at bounding box center [319, 193] width 32 height 13
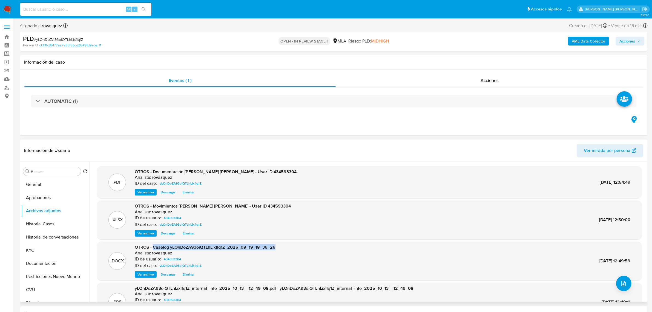
drag, startPoint x: 153, startPoint y: 247, endPoint x: 299, endPoint y: 247, distance: 146.0
click at [299, 247] on div ".DOCX OTROS - Caselog yLOnDoZA93oiQTLhLixflq1Z_2025_08_19_18_36_26 Analista: ro…" at bounding box center [370, 260] width 540 height 33
copy span "Caselog yLOnDoZA93oiQTLhLixflq1Z_2025_08_19_18_36_26"
click at [625, 41] on span "Acciones" at bounding box center [628, 41] width 16 height 9
click at [472, 59] on span "Resolución del caso" at bounding box center [474, 58] width 39 height 6
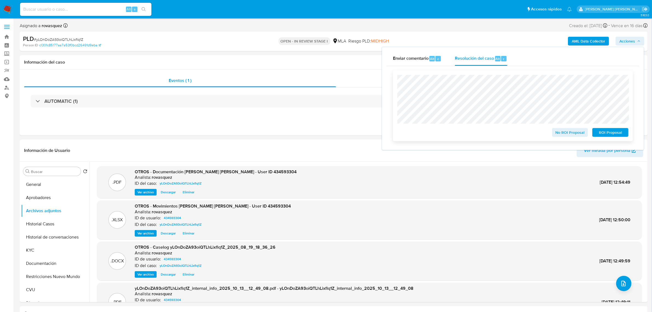
click at [573, 133] on span "No ROI Proposal" at bounding box center [570, 133] width 28 height 8
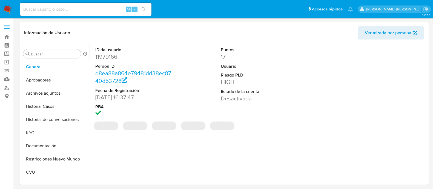
select select "10"
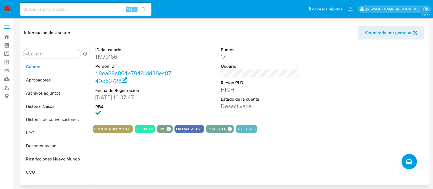
click at [126, 155] on div "ID de usuario 11979166 Person ID d8ea88a864e79481dd38ec8740d53728 Fecha de Regi…" at bounding box center [259, 114] width 338 height 140
click at [47, 105] on button "Historial Casos" at bounding box center [53, 106] width 64 height 13
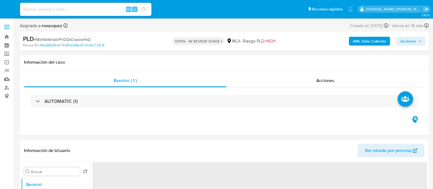
select select "10"
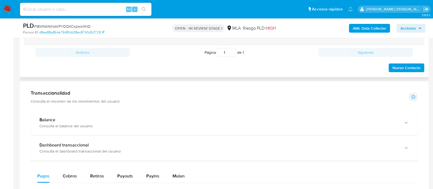
scroll to position [411, 0]
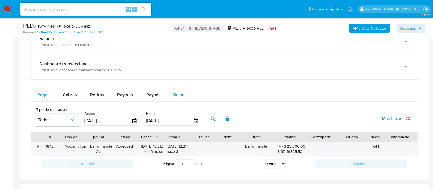
click at [175, 94] on span "Mulan" at bounding box center [179, 95] width 12 height 6
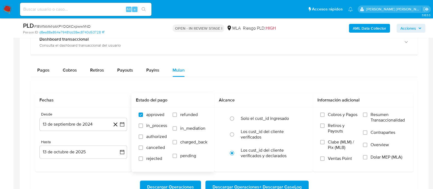
scroll to position [479, 0]
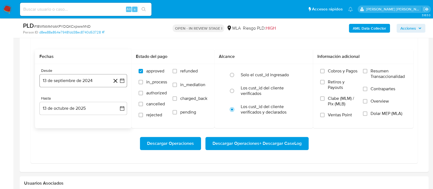
click at [124, 79] on icon "button" at bounding box center [121, 80] width 5 height 5
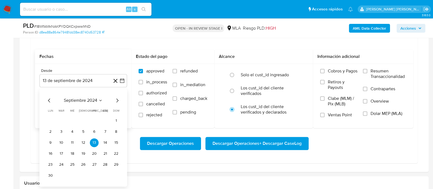
click at [50, 100] on icon "Mes anterior" at bounding box center [49, 100] width 7 height 7
click at [49, 122] on button "1" at bounding box center [50, 120] width 9 height 9
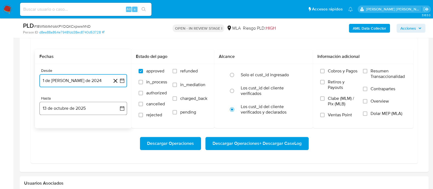
click at [76, 105] on button "13 de octubre de 2025" at bounding box center [83, 108] width 88 height 13
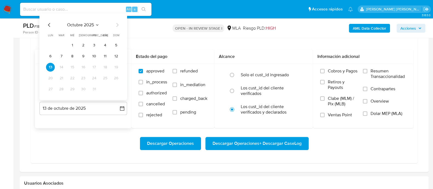
click at [48, 24] on icon "Mes anterior" at bounding box center [49, 25] width 7 height 7
click at [48, 24] on icon "Mes anterior" at bounding box center [49, 25] width 2 height 4
click at [82, 87] on button "31" at bounding box center [83, 89] width 9 height 9
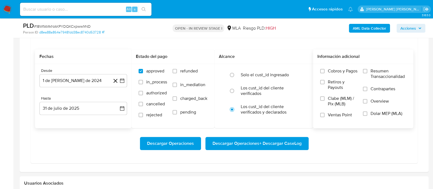
click at [375, 114] on span "Dolar MEP (MLA)" at bounding box center [387, 113] width 32 height 5
click at [367, 114] on input "Dolar MEP (MLA)" at bounding box center [365, 113] width 4 height 4
click at [249, 141] on span "Descargar Operaciones + Descargar CaseLog" at bounding box center [257, 143] width 89 height 12
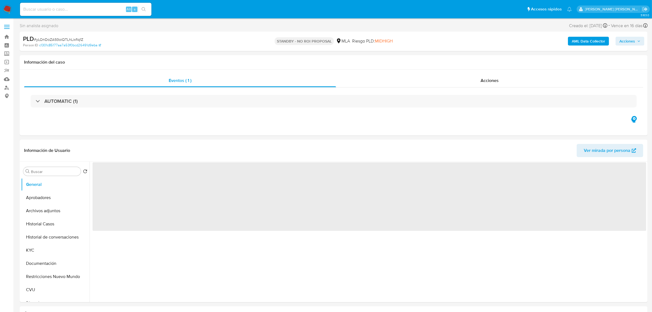
select select "10"
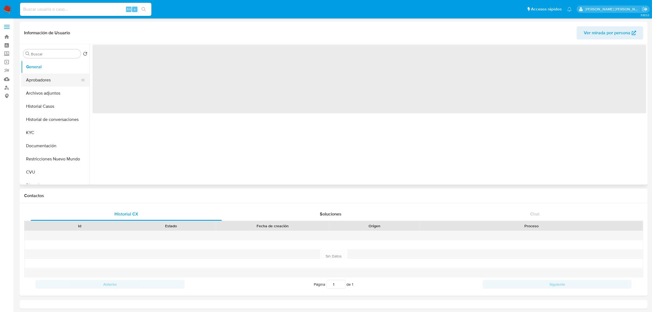
select select "10"
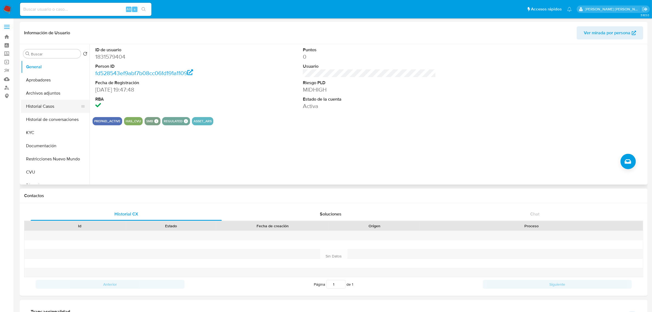
click at [43, 110] on button "Historial Casos" at bounding box center [53, 106] width 64 height 13
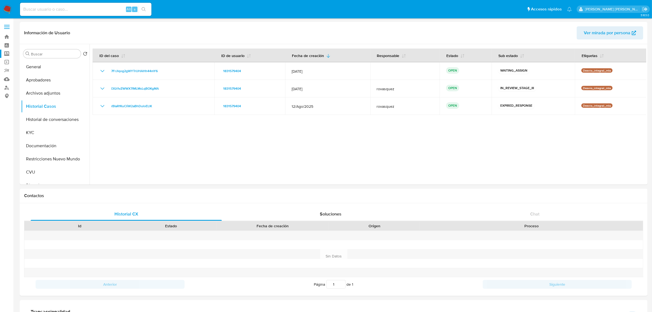
click at [216, 143] on div at bounding box center [368, 114] width 557 height 140
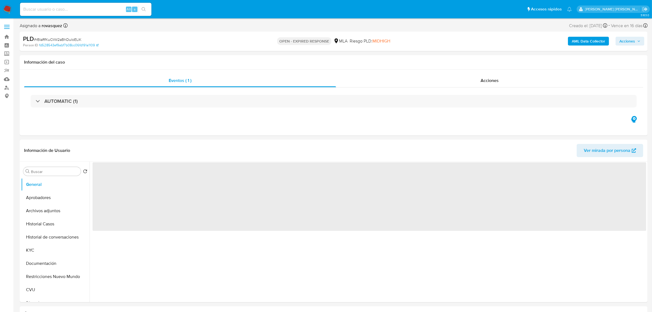
select select "10"
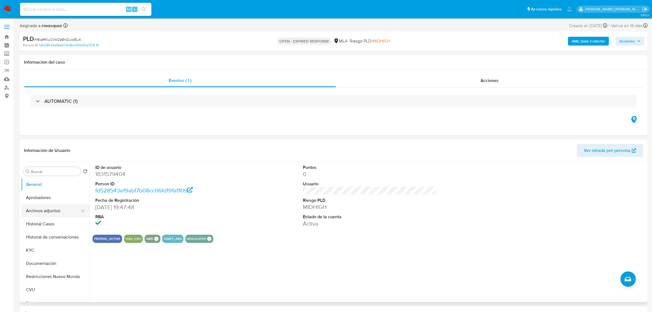
click at [44, 210] on button "Archivos adjuntos" at bounding box center [53, 210] width 64 height 13
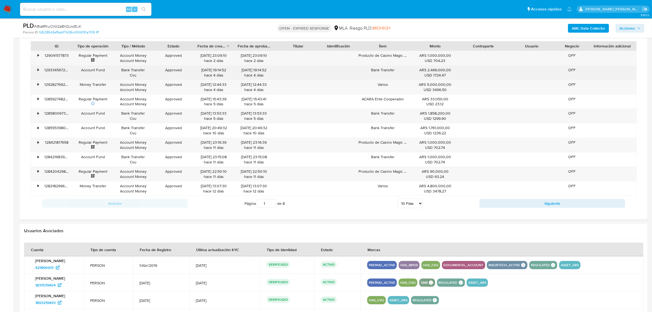
scroll to position [377, 0]
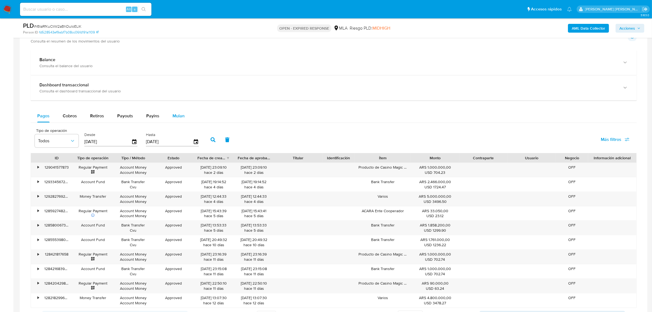
click at [178, 113] on div "Mulan" at bounding box center [179, 115] width 12 height 13
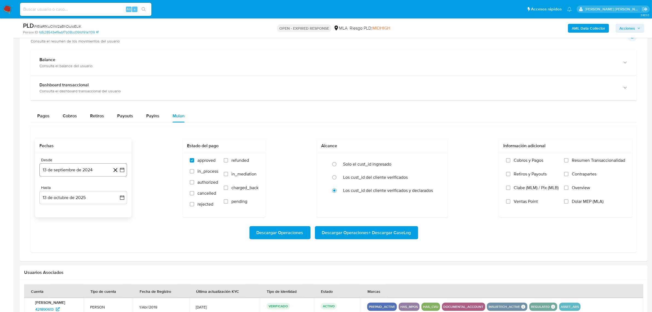
click at [120, 171] on icon "button" at bounding box center [122, 170] width 4 height 4
click at [116, 191] on icon "Mes siguiente" at bounding box center [117, 189] width 7 height 7
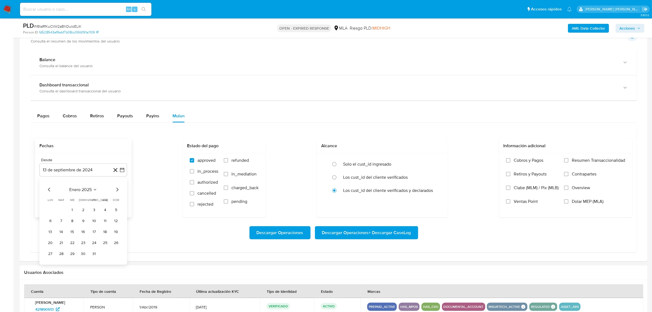
click at [116, 191] on icon "Mes siguiente" at bounding box center [117, 189] width 7 height 7
click at [62, 215] on tbody "1 2 3 4 5 6 7 8 9 10 11 12 13 14 15 16 17 18 19 20 21 22 23 24 25 26 27 28 29 30" at bounding box center [83, 232] width 75 height 53
click at [62, 210] on button "1" at bounding box center [61, 210] width 9 height 9
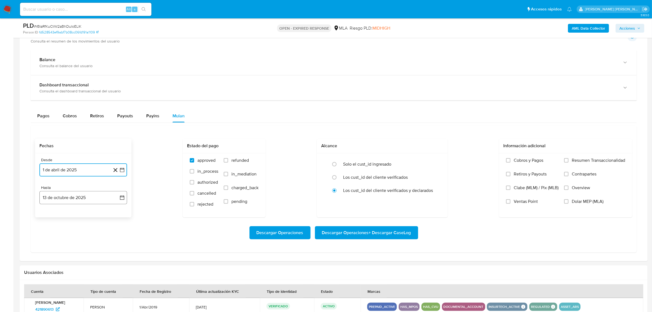
click at [118, 202] on button "13 de octubre de 2025" at bounding box center [83, 197] width 88 height 13
click at [49, 218] on icon "Mes anterior" at bounding box center [49, 217] width 7 height 7
click at [60, 284] on button "30" at bounding box center [61, 281] width 9 height 9
click at [570, 203] on label "Dolar MEP (MLA)" at bounding box center [594, 206] width 61 height 14
click at [569, 203] on input "Dolar MEP (MLA)" at bounding box center [566, 201] width 4 height 4
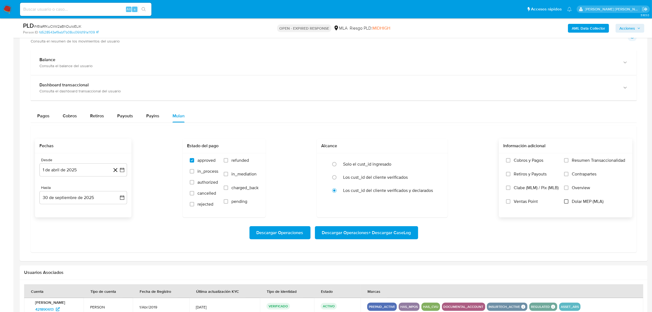
click at [565, 203] on input "Dolar MEP (MLA)" at bounding box center [566, 201] width 4 height 4
click at [370, 235] on span "Descargar Operaciones + Descargar CaseLog" at bounding box center [366, 233] width 89 height 12
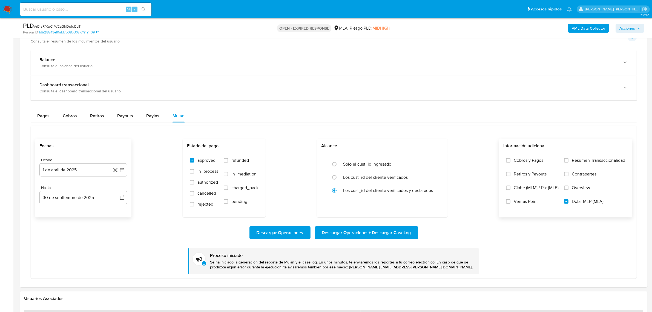
click at [289, 71] on div "Balance Consulta el balance del usuario" at bounding box center [334, 62] width 606 height 25
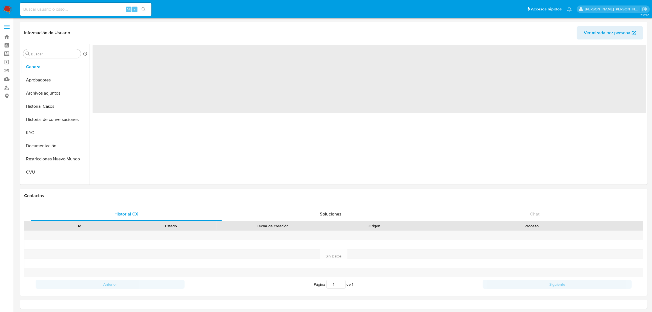
select select "10"
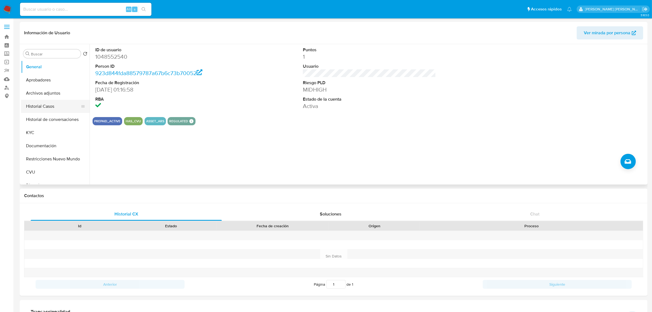
click at [51, 108] on button "Historial Casos" at bounding box center [53, 106] width 64 height 13
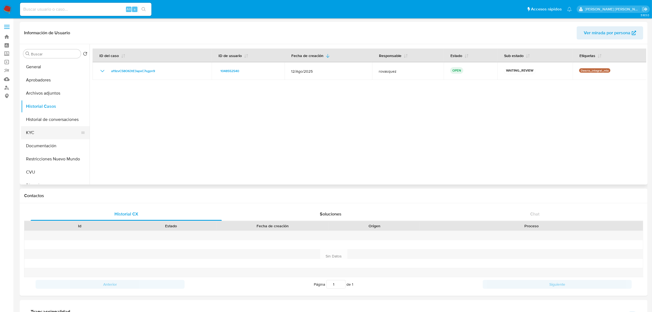
click at [37, 130] on button "KYC" at bounding box center [53, 132] width 64 height 13
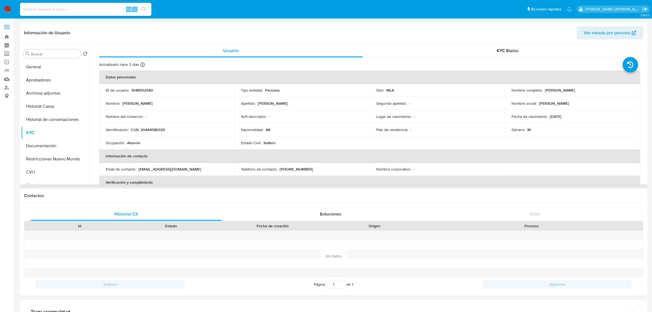
click at [144, 128] on p "CUIL 20444586320" at bounding box center [148, 129] width 34 height 5
copy p "20444586320"
click at [153, 131] on p "CUIL 20444586320" at bounding box center [148, 129] width 34 height 5
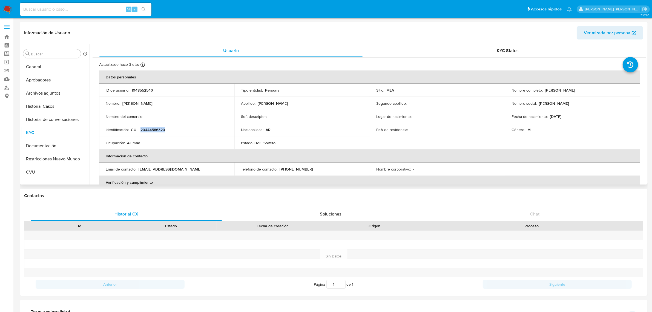
click at [144, 128] on p "CUIL 20444586320" at bounding box center [148, 129] width 34 height 5
drag, startPoint x: 144, startPoint y: 129, endPoint x: 198, endPoint y: 130, distance: 53.2
click at [198, 130] on div "Identificación : CUIL 20444586320" at bounding box center [167, 129] width 122 height 5
copy p "444586320"
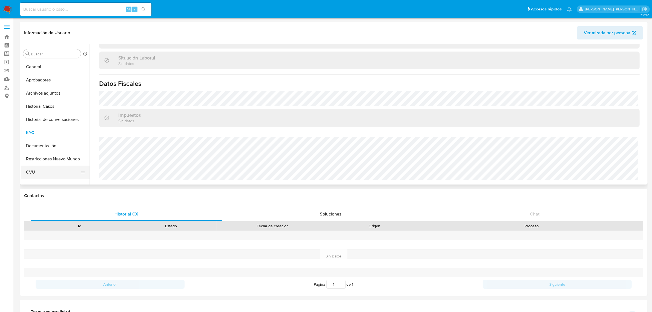
scroll to position [69, 0]
click at [43, 119] on button "Direcciones" at bounding box center [53, 116] width 64 height 13
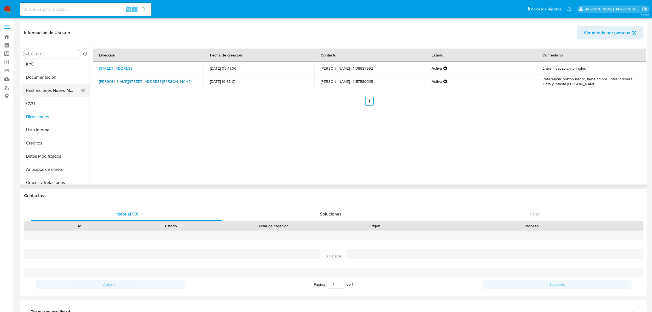
scroll to position [0, 0]
click at [41, 92] on button "Archivos adjuntos" at bounding box center [53, 93] width 64 height 13
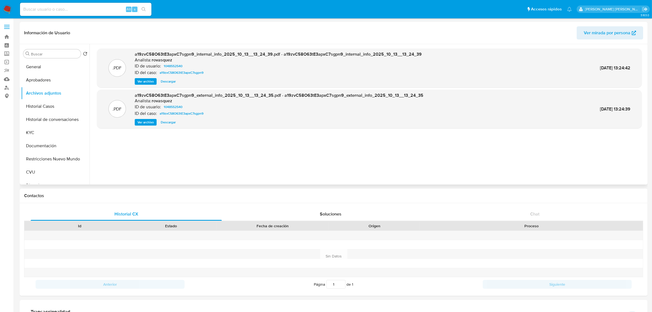
click at [145, 122] on span "Ver archivo" at bounding box center [146, 121] width 16 height 5
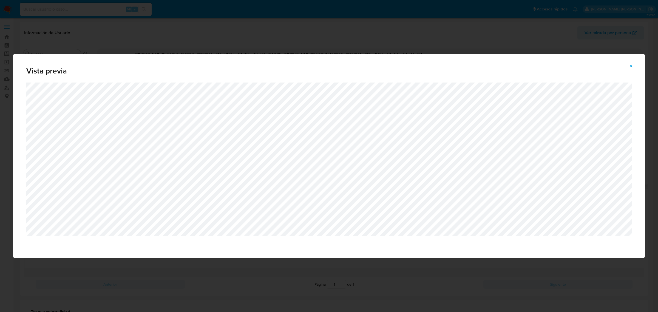
click at [629, 67] on icon "Attachment preview" at bounding box center [631, 66] width 4 height 4
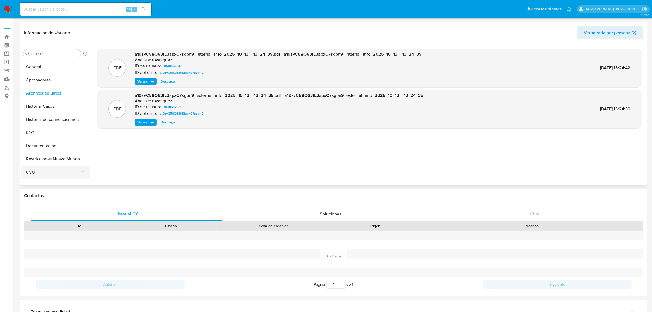
click at [50, 173] on button "CVU" at bounding box center [53, 171] width 64 height 13
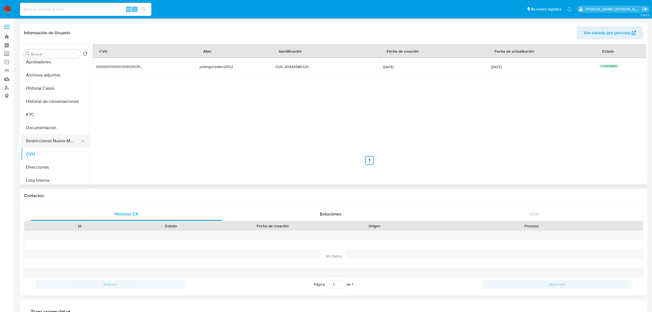
scroll to position [34, 0]
click at [50, 155] on button "Direcciones" at bounding box center [53, 150] width 64 height 13
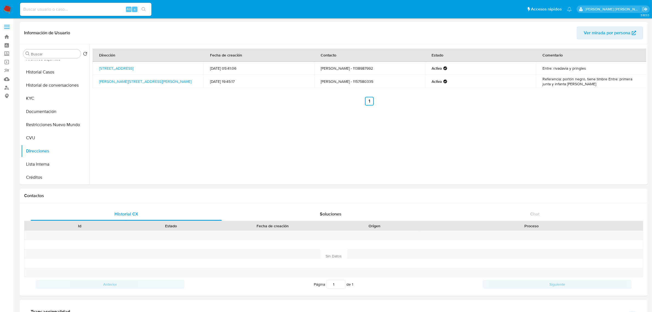
drag, startPoint x: 162, startPoint y: 84, endPoint x: 99, endPoint y: 80, distance: 63.4
click at [99, 80] on td "Anastacio Gonzalez 5921, Villa Libertad San Martin, Buenos Aires, 1650, Argenti…" at bounding box center [148, 81] width 111 height 13
copy link "Anastacio Gonzalez 5921, Villa Libertad San Martin, Buenos Aires, 1650, Argenti…"
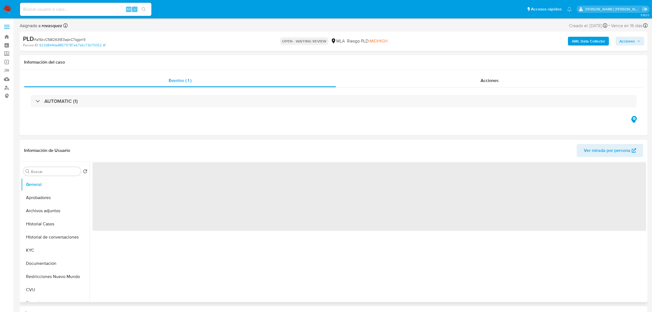
select select "10"
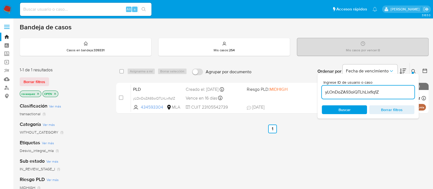
click at [347, 92] on input "yLOnDoZA93oiQTLhLixflq1Z" at bounding box center [368, 92] width 93 height 7
paste input "a19zvC58O63tE3apxC7sgpn9"
type input "a19zvC58O63tE3apxC7sgpn9"
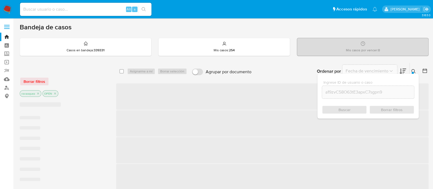
click at [333, 113] on div "Buscar Borrar filtros" at bounding box center [368, 109] width 93 height 9
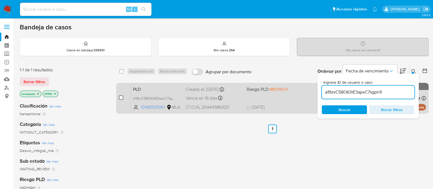
click at [121, 98] on input "checkbox" at bounding box center [121, 97] width 4 height 4
checkbox input "true"
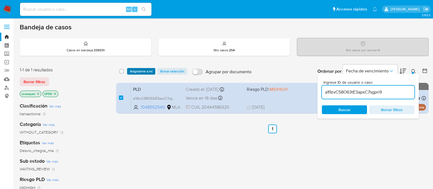
click at [142, 72] on span "Asignarme a mí" at bounding box center [141, 71] width 23 height 5
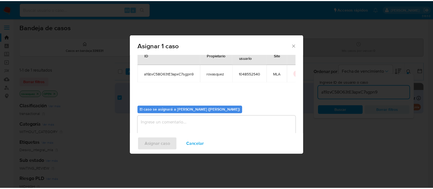
scroll to position [28, 0]
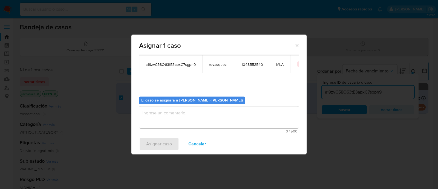
click at [171, 120] on textarea "assign-modal" at bounding box center [219, 117] width 160 height 22
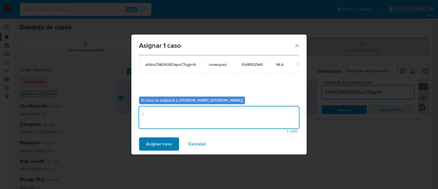
type textarea "."
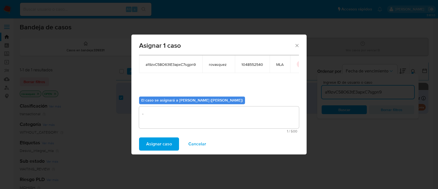
click at [154, 145] on span "Asignar caso" at bounding box center [159, 144] width 26 height 12
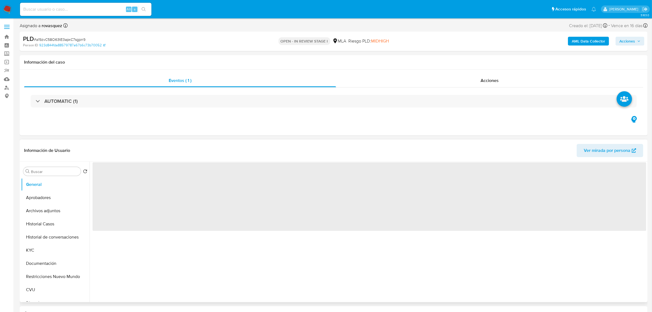
select select "10"
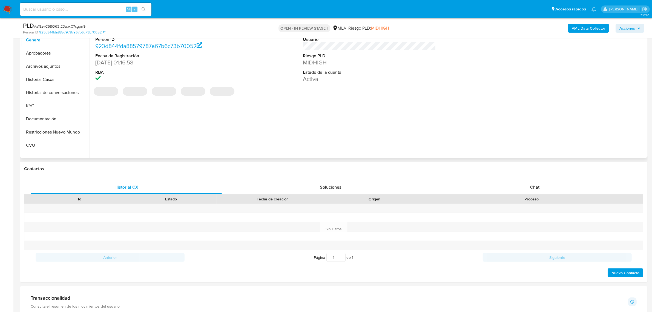
scroll to position [137, 0]
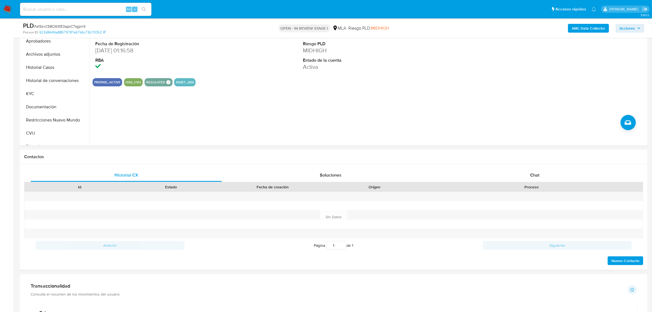
click at [583, 30] on b "AML Data Collector" at bounding box center [588, 28] width 33 height 9
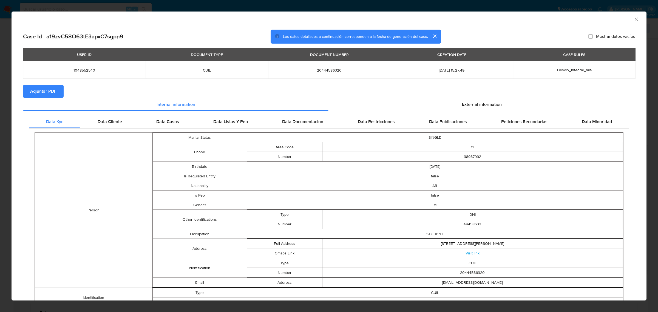
click at [57, 94] on button "Adjuntar PDF" at bounding box center [43, 91] width 41 height 13
click at [633, 18] on icon "Cerrar ventana" at bounding box center [635, 18] width 5 height 5
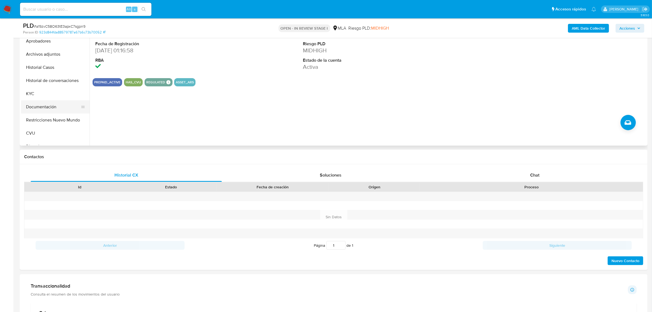
click at [38, 100] on button "Documentación" at bounding box center [53, 106] width 64 height 13
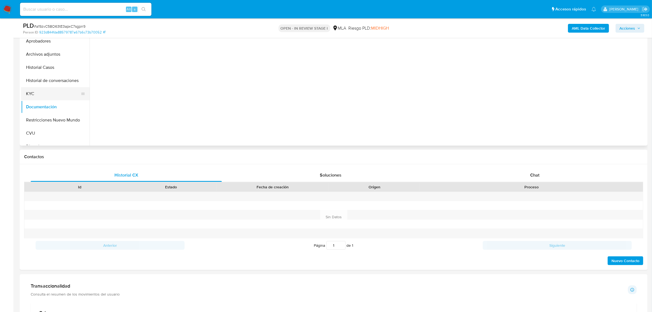
click at [40, 91] on button "KYC" at bounding box center [53, 93] width 64 height 13
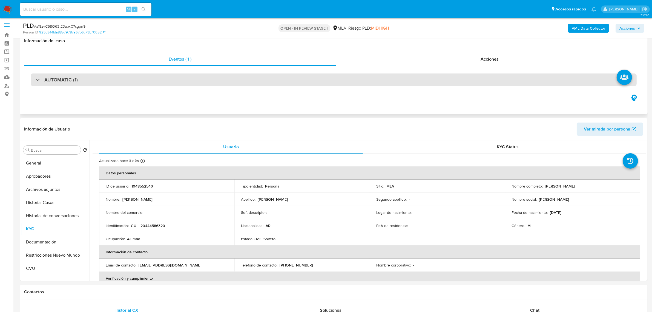
scroll to position [0, 0]
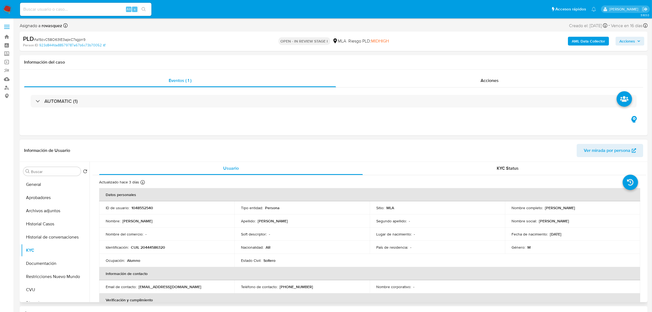
drag, startPoint x: 542, startPoint y: 207, endPoint x: 587, endPoint y: 209, distance: 45.0
click at [587, 209] on div "Nombre completo : [PERSON_NAME]" at bounding box center [573, 207] width 122 height 5
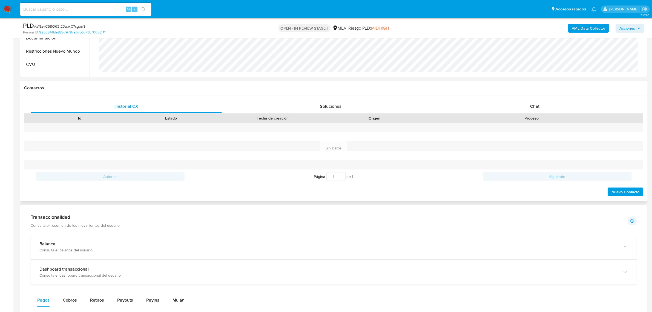
scroll to position [206, 0]
click at [531, 99] on div "Historial CX Soluciones Chat Id Estado Fecha de creación Origen Proceso Anterio…" at bounding box center [334, 149] width 628 height 106
click at [531, 106] on span "Chat" at bounding box center [534, 106] width 9 height 6
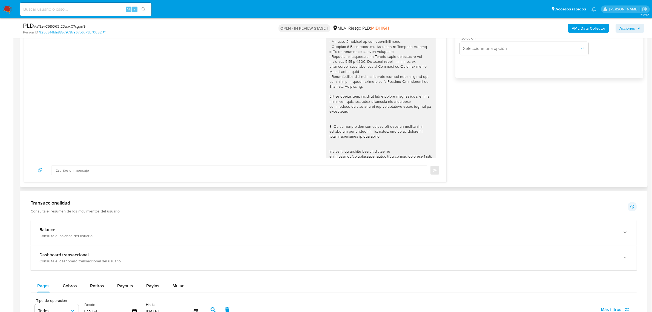
scroll to position [160, 0]
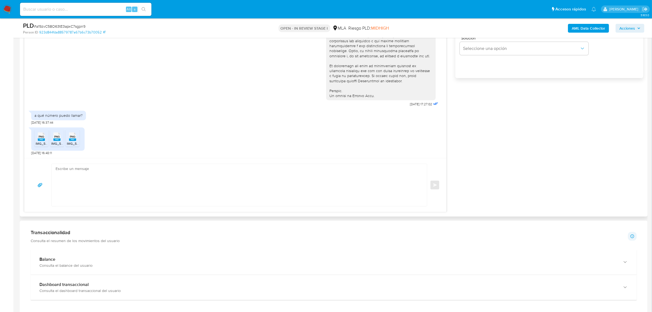
click at [43, 141] on rect at bounding box center [41, 139] width 7 height 2
click at [57, 138] on span "PNG" at bounding box center [56, 137] width 5 height 4
click at [71, 138] on span "PNG" at bounding box center [72, 137] width 5 height 4
click at [80, 175] on textarea at bounding box center [238, 185] width 365 height 42
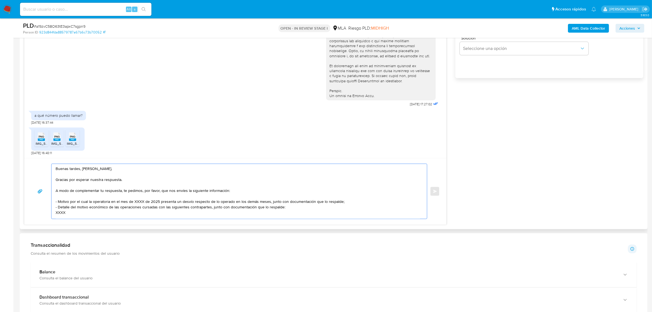
click at [150, 180] on textarea "Buenas tardes, Julian. Gracias por esperar nuestra respuesta. A modo de complem…" at bounding box center [238, 191] width 365 height 55
click at [107, 193] on textarea "Buenas tardes, Julian. Gracias por esperar nuestra respuesta, y por la document…" at bounding box center [238, 191] width 365 height 55
click at [132, 203] on textarea "Buenas tardes, Julian. Gracias por esperar nuestra respuesta, y por la document…" at bounding box center [238, 191] width 365 height 55
click at [136, 201] on textarea "Buenas tardes, Julian. Gracias por esperar nuestra respuesta, y por la document…" at bounding box center [238, 191] width 365 height 55
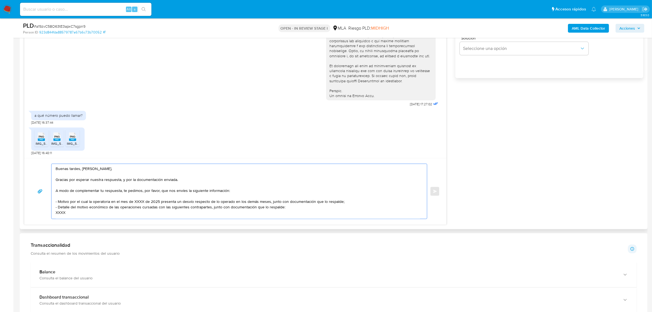
click at [136, 201] on textarea "Buenas tardes, Julian. Gracias por esperar nuestra respuesta, y por la document…" at bounding box center [238, 191] width 365 height 55
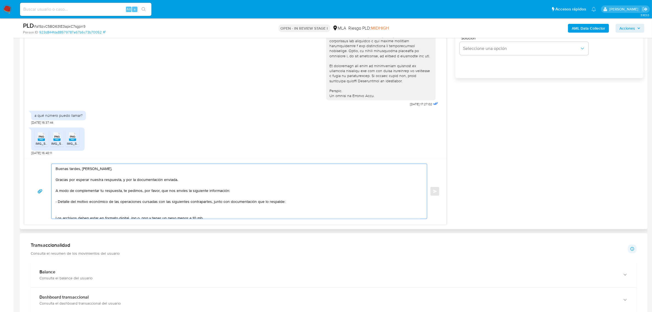
paste textarea "20283869246 Juan Lisandro Gonzalez 20444586320 name: JULIAN GONZALEZ || alias: …"
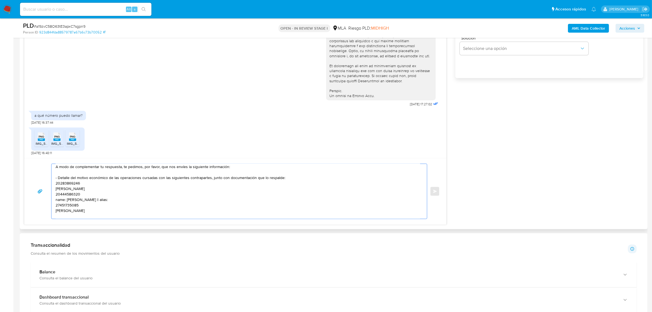
click at [73, 183] on textarea "Buenas tardes, Julian. Gracias por esperar nuestra respuesta, y por la document…" at bounding box center [238, 191] width 365 height 55
paste textarea "20283869246"
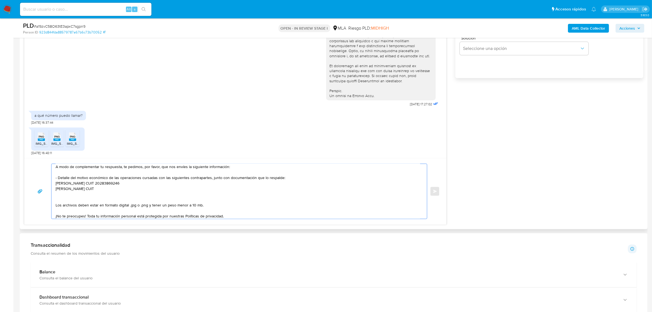
paste textarea "27451735085"
click at [61, 191] on textarea "Buenas tardes, Julian. Gracias por esperar nuestra respuesta, y por la document…" at bounding box center [238, 191] width 365 height 55
click at [59, 193] on textarea "Buenas tardes, Julian. Gracias por esperar nuestra respuesta, y por la document…" at bounding box center [238, 191] width 365 height 55
paste textarea "20189085991 Ian Leonel Gonzalez 23297321234 Diana Noemi Gonzalez"
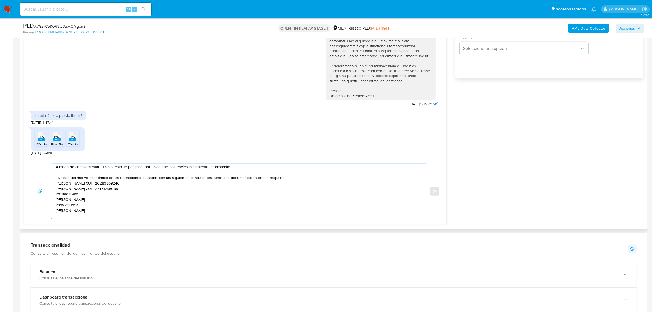
click at [75, 192] on textarea "Buenas tardes, Julian. Gracias por esperar nuestra respuesta, y por la document…" at bounding box center [238, 191] width 365 height 55
paste textarea "20189085991"
paste textarea "23297321234"
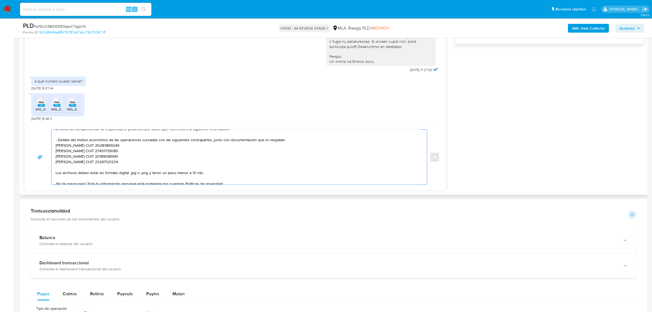
scroll to position [26, 0]
drag, startPoint x: 87, startPoint y: 182, endPoint x: 53, endPoint y: 174, distance: 35.2
click at [53, 174] on div "Buenas tardes, Julian. Gracias por esperar nuestra respuesta, y por la document…" at bounding box center [238, 157] width 373 height 55
paste textarea "Es importante que sepas que, en caso de no responder a lo solicitado o si lo pr…"
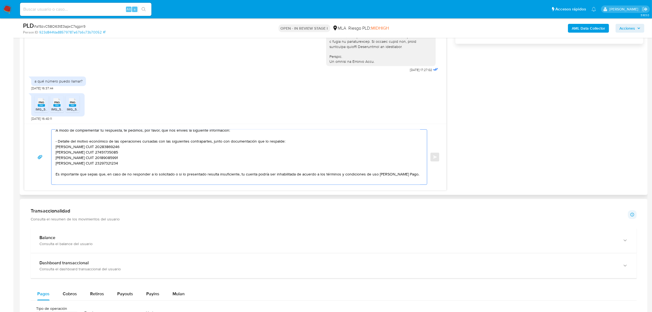
scroll to position [106, 0]
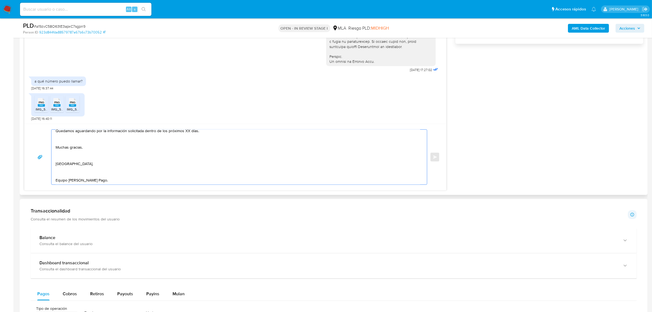
click at [77, 175] on textarea "Buenas tardes, Julian. Gracias por esperar nuestra respuesta, y por la document…" at bounding box center [238, 157] width 365 height 55
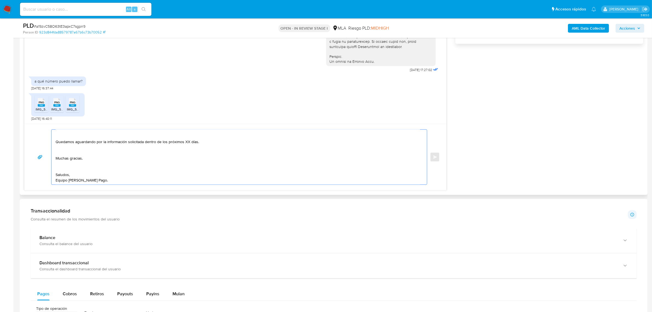
click at [64, 168] on textarea "Buenas tardes, Julian. Gracias por esperar nuestra respuesta, y por la document…" at bounding box center [238, 157] width 365 height 55
click at [64, 155] on textarea "Buenas tardes, Julian. Gracias por esperar nuestra respuesta, y por la document…" at bounding box center [238, 157] width 365 height 55
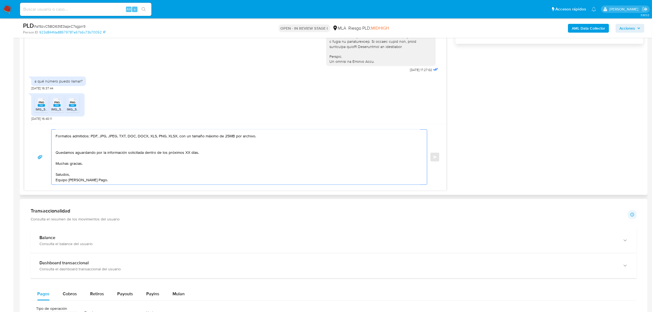
scroll to position [80, 0]
drag, startPoint x: 142, startPoint y: 154, endPoint x: 217, endPoint y: 154, distance: 75.4
click at [217, 154] on textarea "Buenas tardes, Julian. Gracias por esperar nuestra respuesta, y por la document…" at bounding box center [238, 157] width 365 height 55
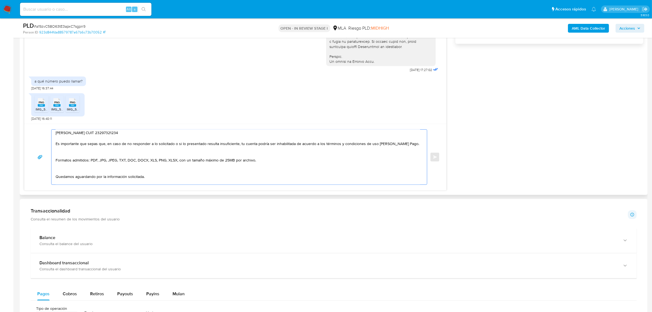
scroll to position [46, 0]
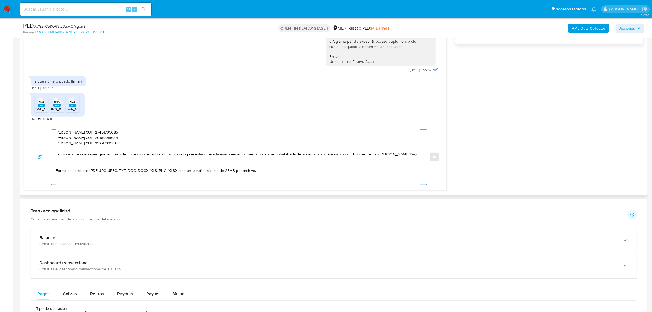
click at [77, 157] on textarea "Buenas tardes, Julian. Gracias por esperar nuestra respuesta, y por la document…" at bounding box center [238, 157] width 365 height 55
click at [76, 156] on textarea "Buenas tardes, Julian. Gracias por esperar nuestra respuesta, y por la document…" at bounding box center [238, 157] width 365 height 55
click at [64, 162] on textarea "Buenas tardes, Julian. Gracias por esperar nuestra respuesta, y por la document…" at bounding box center [238, 157] width 365 height 55
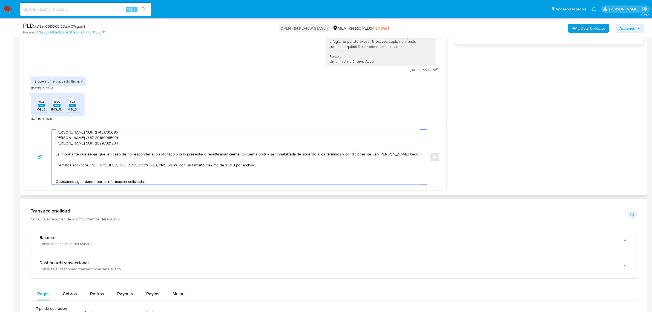
click at [62, 172] on textarea "Buenas tardes, Julian. Gracias por esperar nuestra respuesta, y por la document…" at bounding box center [238, 157] width 365 height 55
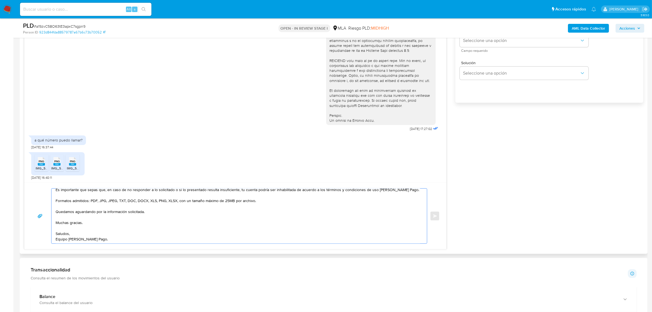
scroll to position [308, 0]
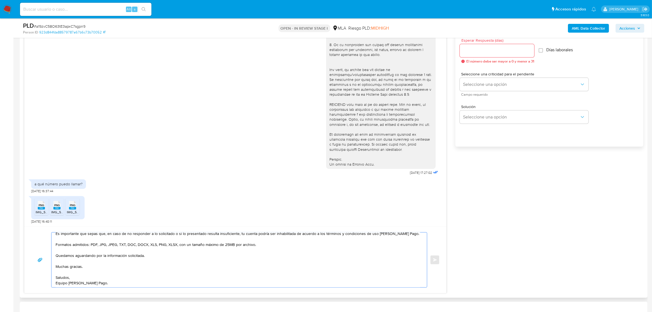
type textarea "Buenas tardes, Julian. Gracias por esperar nuestra respuesta, y por la document…"
click at [484, 51] on input "Esperar Respuesta (días)" at bounding box center [497, 50] width 75 height 7
type input "1"
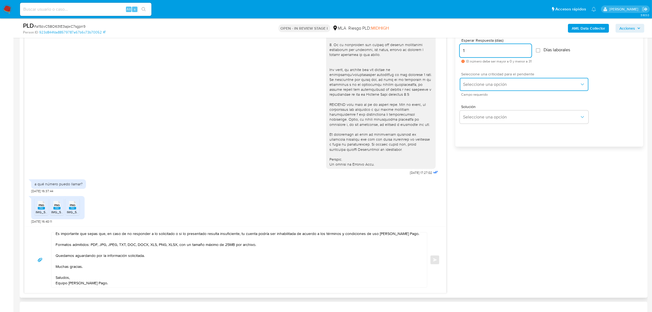
click at [489, 87] on span "Seleccione una opción" at bounding box center [521, 84] width 117 height 5
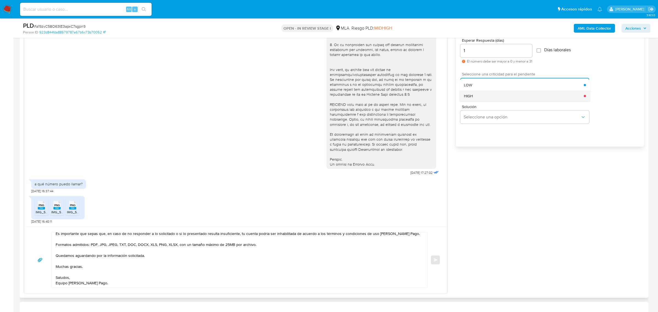
click at [490, 96] on div "HIGH" at bounding box center [524, 95] width 120 height 11
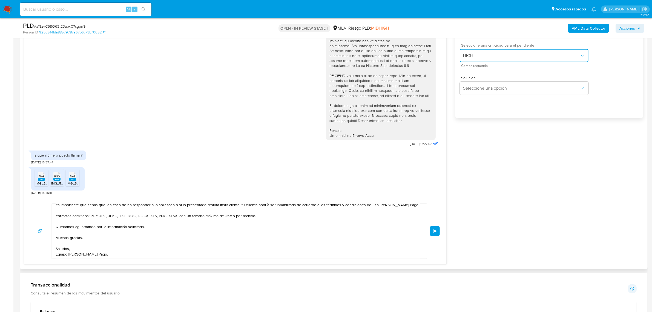
scroll to position [377, 0]
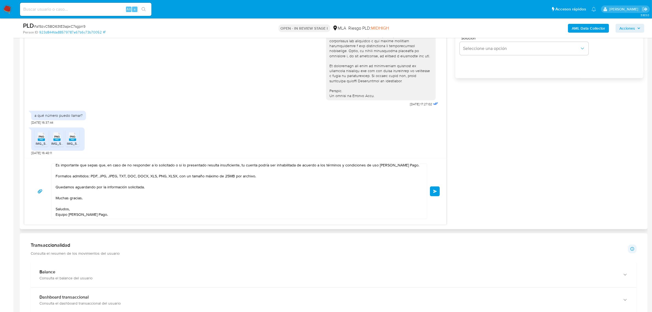
click at [435, 194] on button "Enviar" at bounding box center [435, 191] width 10 height 10
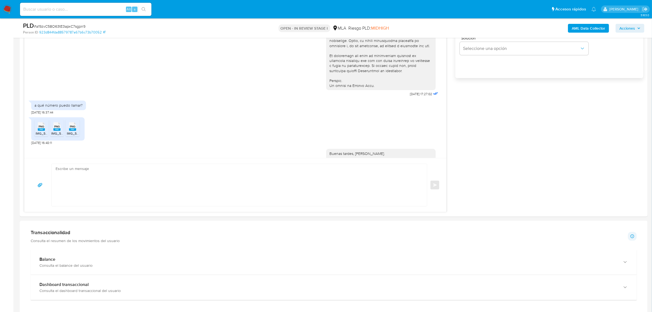
scroll to position [326, 0]
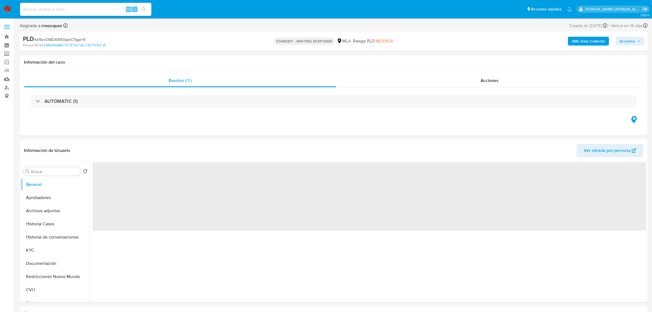
select select "10"
